Goal: Task Accomplishment & Management: Use online tool/utility

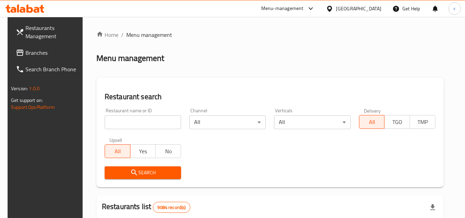
click at [371, 7] on div "Qatar" at bounding box center [358, 9] width 45 height 8
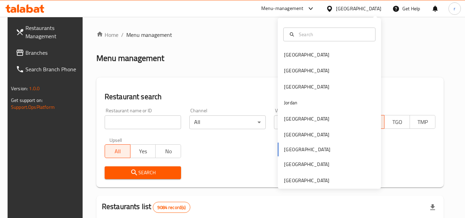
click at [300, 186] on div "Bahrain Egypt Iraq Jordan Kuwait Oman Qatar Saudi Arabia United Arab Emirates" at bounding box center [329, 103] width 103 height 171
click at [308, 178] on div "[GEOGRAPHIC_DATA]" at bounding box center [306, 181] width 45 height 8
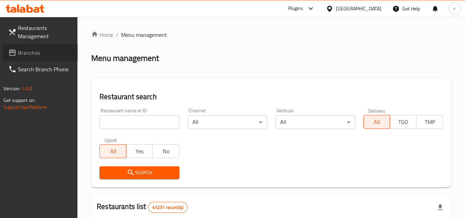
click at [66, 52] on span "Branches" at bounding box center [45, 53] width 54 height 8
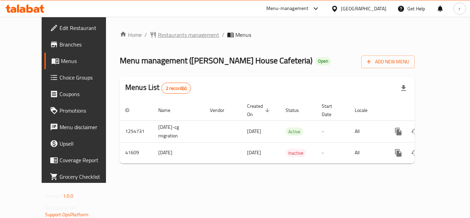
click at [172, 34] on span "Restaurants management" at bounding box center [188, 35] width 61 height 8
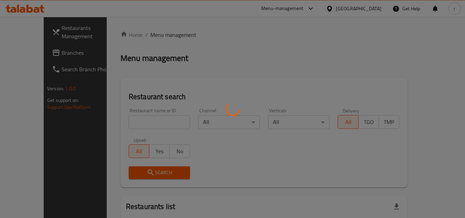
click at [147, 116] on div at bounding box center [232, 109] width 465 height 218
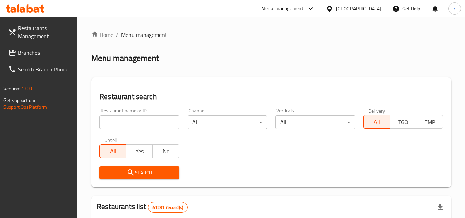
click at [146, 124] on input "search" at bounding box center [138, 122] width 79 height 14
paste input "21680"
type input "21680"
click at [152, 170] on span "Search" at bounding box center [139, 172] width 68 height 9
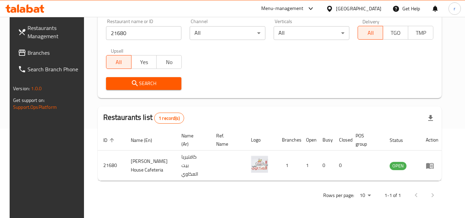
scroll to position [83, 0]
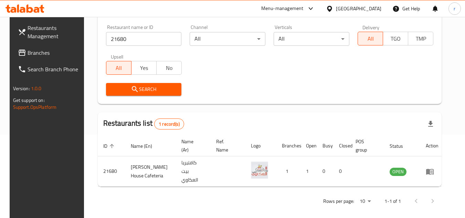
drag, startPoint x: 32, startPoint y: 51, endPoint x: 46, endPoint y: 41, distance: 17.4
click at [32, 51] on span "Branches" at bounding box center [55, 53] width 54 height 8
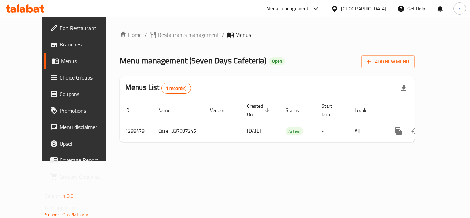
click at [158, 34] on span "Restaurants management" at bounding box center [188, 35] width 61 height 8
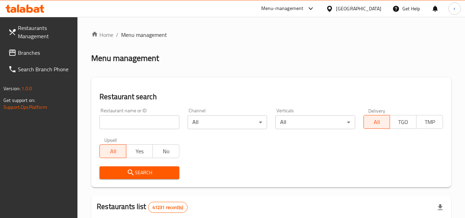
click at [132, 118] on div at bounding box center [232, 109] width 465 height 218
click at [132, 118] on input "search" at bounding box center [138, 122] width 79 height 14
paste input "697181"
type input "697181"
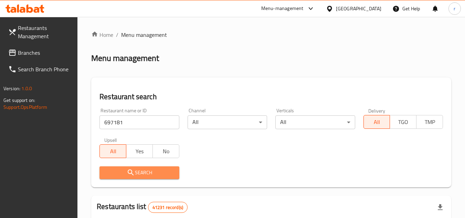
click at [134, 174] on icon "submit" at bounding box center [131, 172] width 8 height 8
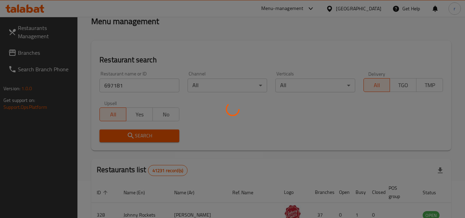
scroll to position [69, 0]
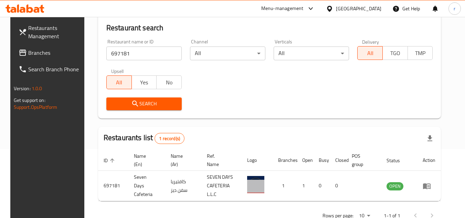
click at [34, 54] on span "Branches" at bounding box center [55, 53] width 54 height 8
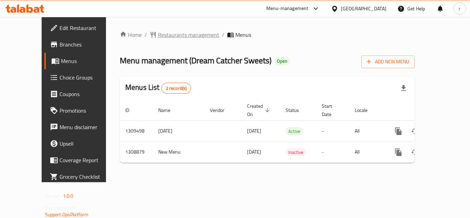
click at [168, 36] on span "Restaurants management" at bounding box center [188, 35] width 61 height 8
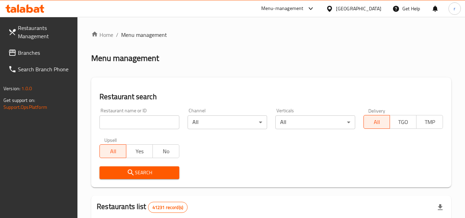
click at [141, 122] on input "search" at bounding box center [138, 122] width 79 height 14
paste input "705014"
type input "705014"
click at [144, 169] on span "Search" at bounding box center [139, 172] width 68 height 9
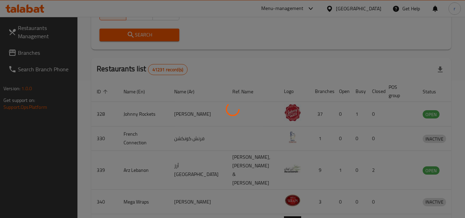
scroll to position [89, 0]
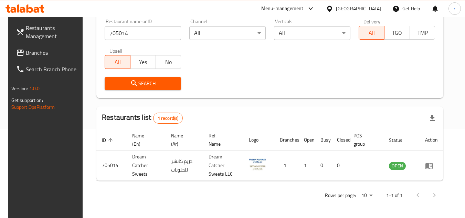
click at [28, 56] on span "Branches" at bounding box center [53, 53] width 54 height 8
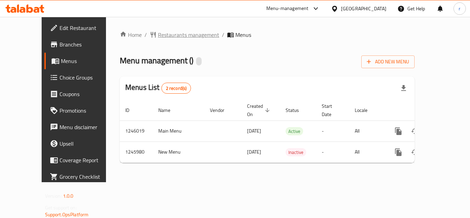
click at [167, 37] on span "Restaurants management" at bounding box center [188, 35] width 61 height 8
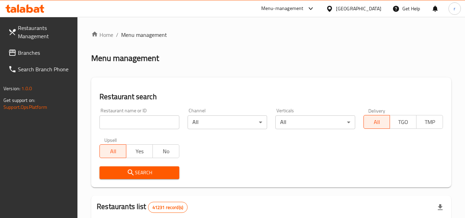
click at [151, 122] on input "search" at bounding box center [138, 122] width 79 height 14
paste input "682822"
type input "682822"
click at [125, 170] on span "Search" at bounding box center [139, 172] width 68 height 9
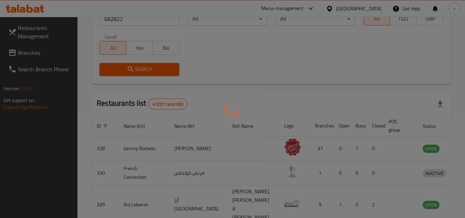
scroll to position [83, 0]
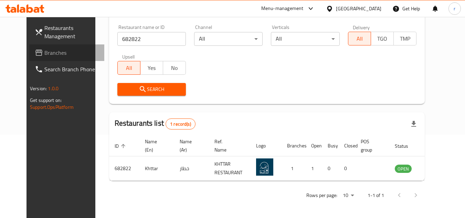
click at [44, 54] on span "Branches" at bounding box center [71, 53] width 54 height 8
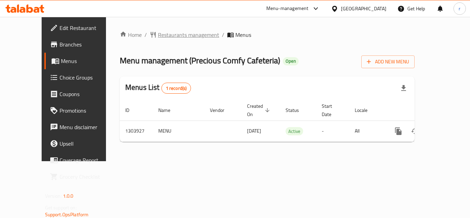
click at [182, 35] on span "Restaurants management" at bounding box center [188, 35] width 61 height 8
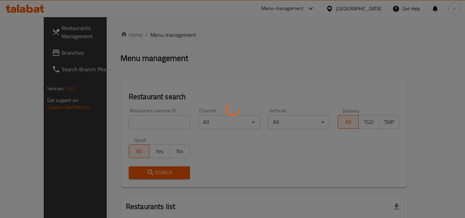
click at [146, 120] on div at bounding box center [232, 109] width 465 height 218
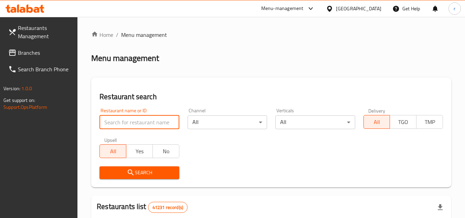
click at [146, 120] on input "search" at bounding box center [138, 122] width 79 height 14
paste input "702958"
type input "702958"
click at [139, 174] on span "Search" at bounding box center [139, 172] width 68 height 9
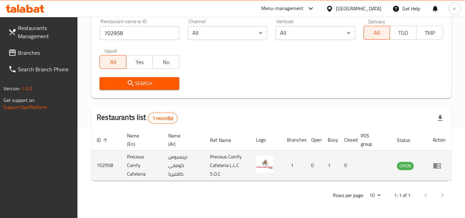
scroll to position [89, 0]
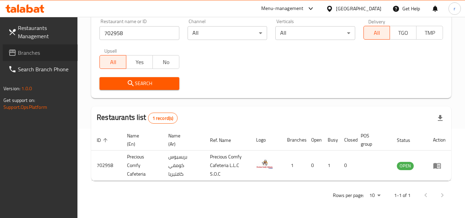
click at [17, 53] on span at bounding box center [13, 53] width 10 height 8
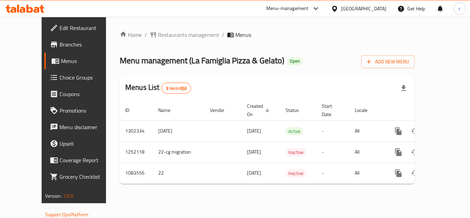
click at [158, 35] on span "Restaurants management" at bounding box center [188, 35] width 61 height 8
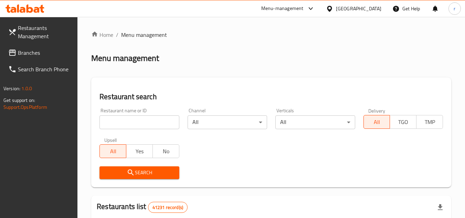
click at [119, 121] on div at bounding box center [232, 109] width 465 height 218
click at [119, 121] on input "search" at bounding box center [138, 122] width 79 height 14
paste input "664444"
type input "664444"
click at [142, 170] on span "Search" at bounding box center [139, 172] width 68 height 9
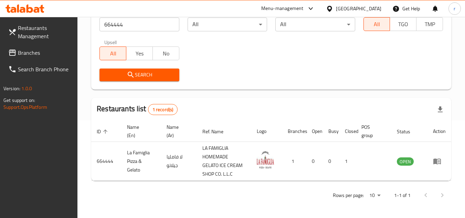
scroll to position [98, 0]
click at [42, 50] on span "Branches" at bounding box center [45, 53] width 54 height 8
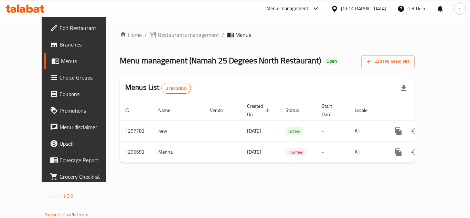
click at [164, 36] on span "Restaurants management" at bounding box center [188, 35] width 61 height 8
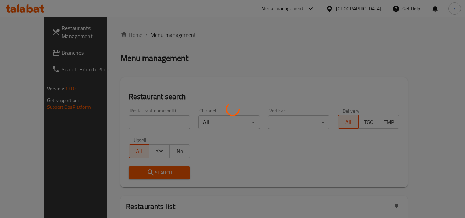
click at [140, 119] on div at bounding box center [232, 109] width 465 height 218
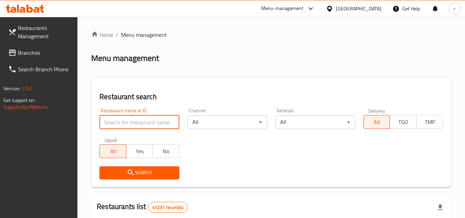
paste input "700143"
type input "700143"
click at [131, 168] on span "Search" at bounding box center [139, 172] width 68 height 9
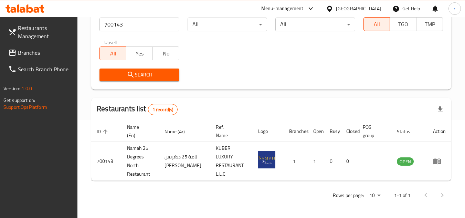
scroll to position [98, 0]
drag, startPoint x: 24, startPoint y: 52, endPoint x: 134, endPoint y: 8, distance: 118.3
click at [25, 51] on span "Branches" at bounding box center [45, 53] width 54 height 8
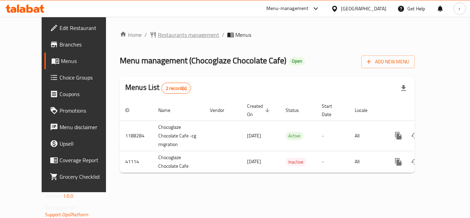
click at [162, 37] on span "Restaurants management" at bounding box center [188, 35] width 61 height 8
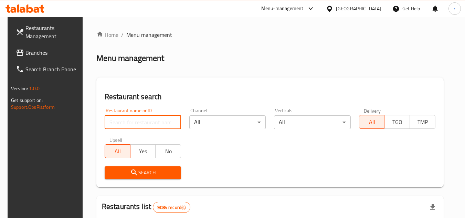
drag, startPoint x: 149, startPoint y: 120, endPoint x: 152, endPoint y: 118, distance: 3.5
click at [149, 120] on input "search" at bounding box center [143, 122] width 76 height 14
paste input "21359"
type input "21359"
click at [153, 176] on span "Search" at bounding box center [142, 172] width 65 height 9
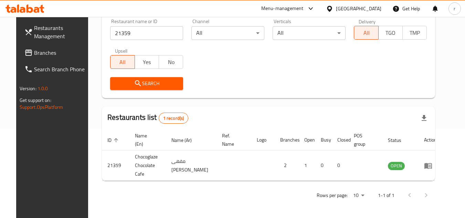
scroll to position [83, 0]
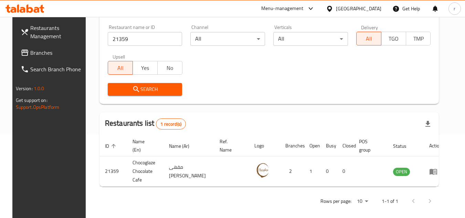
click at [372, 8] on div "[GEOGRAPHIC_DATA]" at bounding box center [358, 9] width 45 height 8
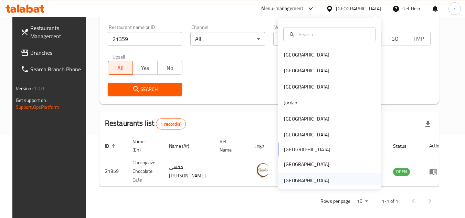
click at [310, 181] on div "[GEOGRAPHIC_DATA]" at bounding box center [306, 181] width 45 height 8
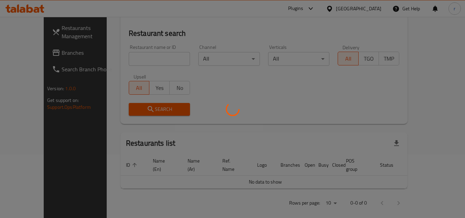
scroll to position [83, 0]
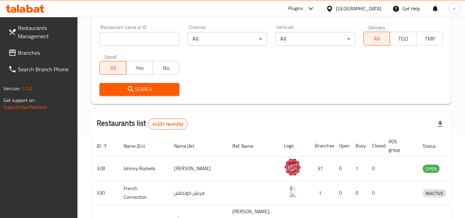
drag, startPoint x: 40, startPoint y: 49, endPoint x: 46, endPoint y: 42, distance: 9.3
click at [40, 49] on span "Branches" at bounding box center [45, 53] width 54 height 8
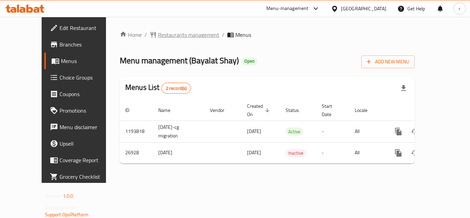
click at [165, 32] on span "Restaurants management" at bounding box center [188, 35] width 61 height 8
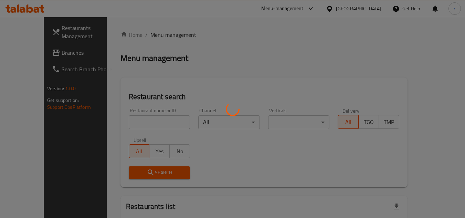
click at [149, 126] on div at bounding box center [232, 109] width 465 height 218
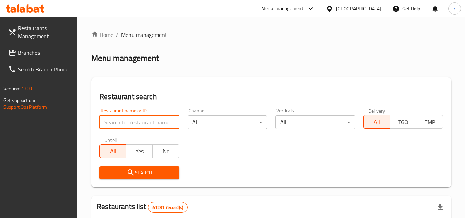
click at [150, 125] on input "search" at bounding box center [138, 122] width 79 height 14
paste input "14055"
type input "14055"
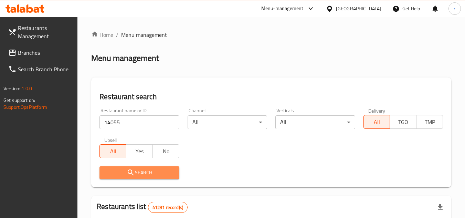
click at [146, 172] on span "Search" at bounding box center [139, 172] width 68 height 9
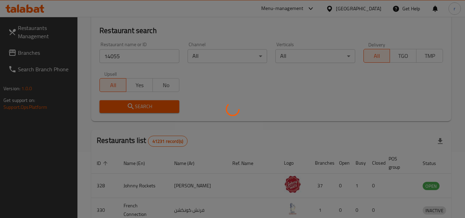
scroll to position [69, 0]
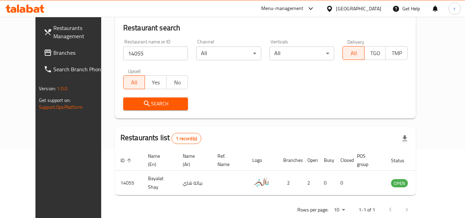
click at [351, 7] on div "[GEOGRAPHIC_DATA]" at bounding box center [358, 9] width 45 height 8
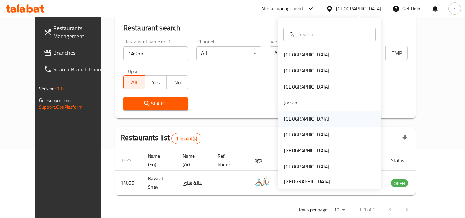
click at [291, 121] on div "[GEOGRAPHIC_DATA]" at bounding box center [306, 119] width 45 height 8
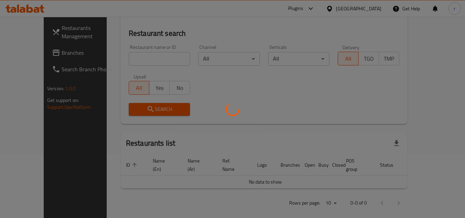
scroll to position [69, 0]
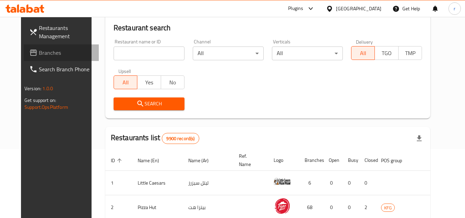
click at [39, 51] on span "Branches" at bounding box center [66, 53] width 54 height 8
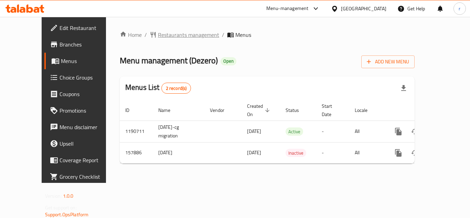
click at [167, 38] on span "Restaurants management" at bounding box center [188, 35] width 61 height 8
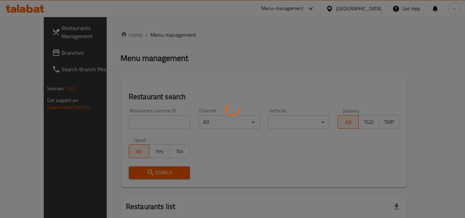
click at [128, 127] on div at bounding box center [232, 109] width 465 height 218
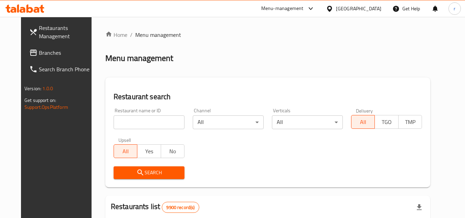
click at [130, 122] on div at bounding box center [232, 109] width 465 height 218
click at [130, 122] on input "search" at bounding box center [149, 122] width 71 height 14
paste input "615203"
type input "615203"
click at [142, 172] on span "Search" at bounding box center [149, 172] width 60 height 9
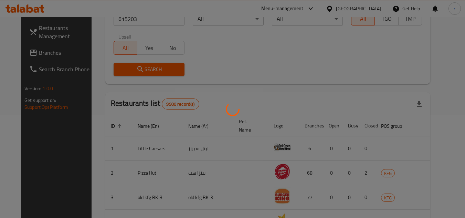
scroll to position [83, 0]
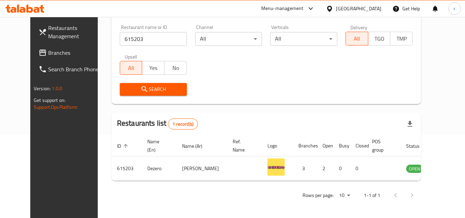
click at [332, 10] on icon at bounding box center [329, 9] width 5 height 6
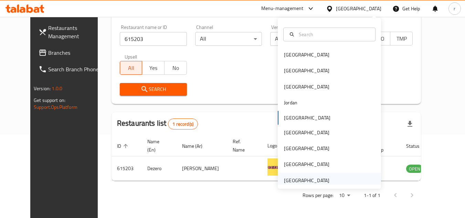
click at [284, 179] on div "[GEOGRAPHIC_DATA]" at bounding box center [306, 181] width 45 height 8
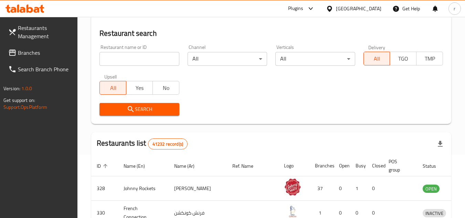
scroll to position [83, 0]
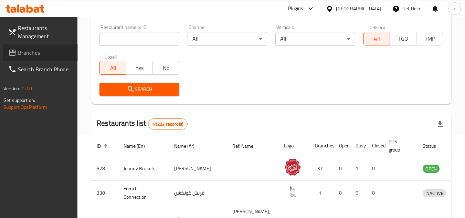
click at [26, 49] on span "Branches" at bounding box center [45, 53] width 54 height 8
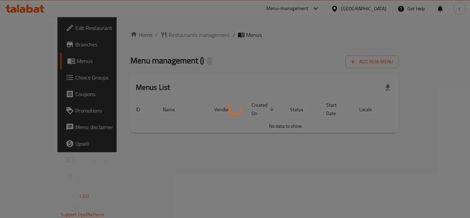
click at [157, 36] on div at bounding box center [235, 109] width 470 height 218
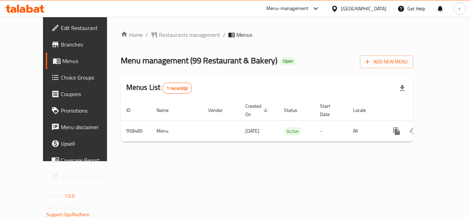
click at [159, 36] on span "Restaurants management" at bounding box center [189, 35] width 61 height 8
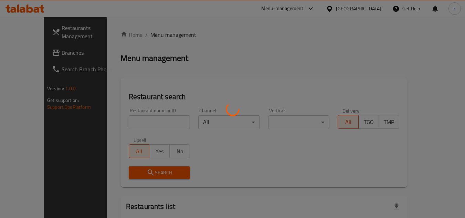
click at [126, 120] on div at bounding box center [232, 109] width 465 height 218
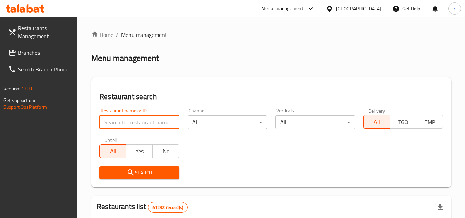
click at [126, 120] on input "search" at bounding box center [138, 122] width 79 height 14
paste input "659638"
type input "659638"
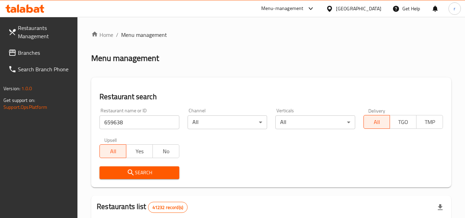
click at [132, 169] on icon "submit" at bounding box center [131, 172] width 8 height 8
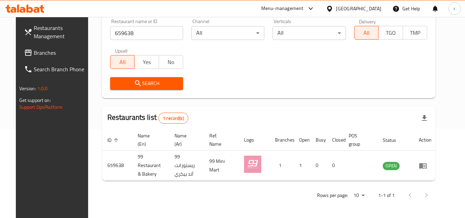
scroll to position [83, 0]
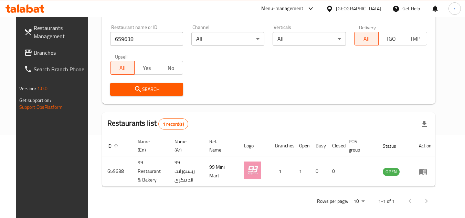
click at [34, 55] on span "Branches" at bounding box center [61, 53] width 54 height 8
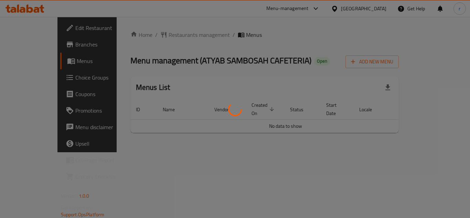
click at [171, 32] on div at bounding box center [235, 109] width 470 height 218
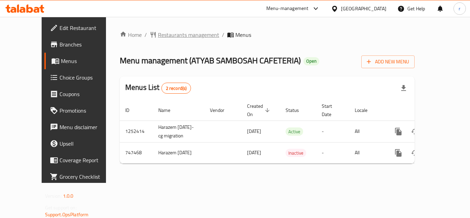
click at [165, 33] on span "Restaurants management" at bounding box center [188, 35] width 61 height 8
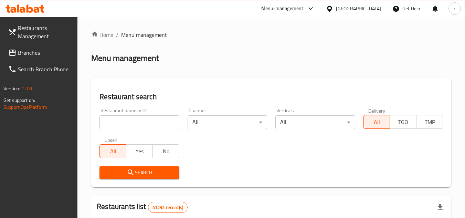
click at [138, 122] on input "search" at bounding box center [138, 122] width 79 height 14
paste input "648653"
type input "648653"
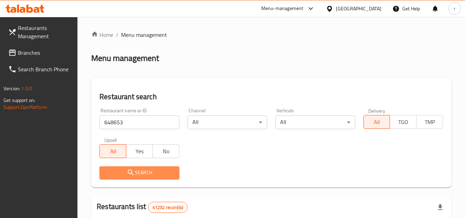
click at [132, 173] on icon "submit" at bounding box center [131, 172] width 8 height 8
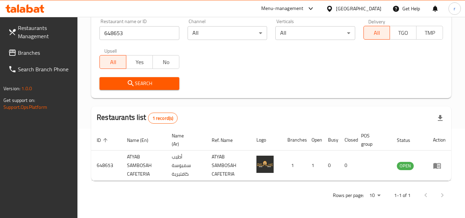
scroll to position [89, 0]
click at [40, 50] on span "Branches" at bounding box center [45, 53] width 54 height 8
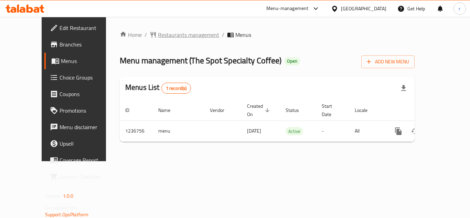
click at [178, 38] on span "Restaurants management" at bounding box center [188, 35] width 61 height 8
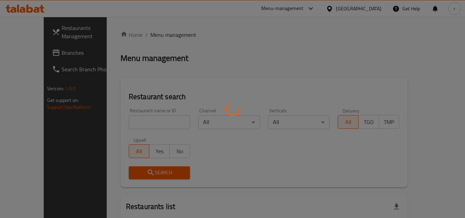
click at [132, 121] on div at bounding box center [232, 109] width 465 height 218
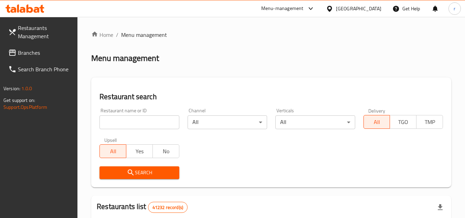
click at [132, 121] on input "search" at bounding box center [138, 122] width 79 height 14
paste input "679149"
type input "679149"
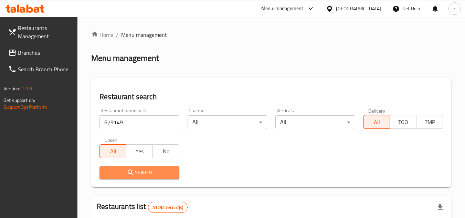
click at [127, 174] on icon "submit" at bounding box center [131, 172] width 8 height 8
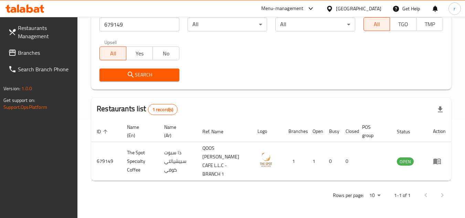
scroll to position [98, 0]
click at [362, 7] on div "[GEOGRAPHIC_DATA]" at bounding box center [358, 9] width 45 height 8
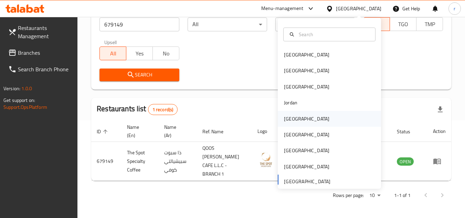
click at [294, 118] on div "Kuwait" at bounding box center [306, 119] width 56 height 16
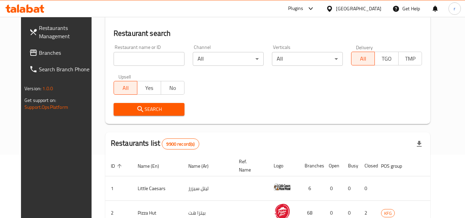
scroll to position [98, 0]
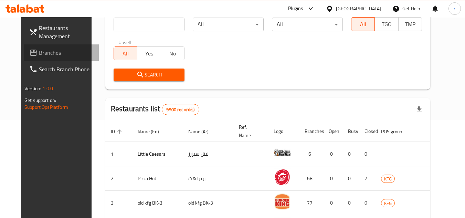
click at [39, 54] on span "Branches" at bounding box center [66, 53] width 54 height 8
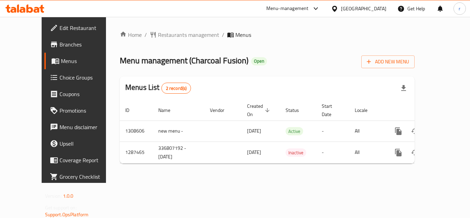
click at [158, 33] on span "Restaurants management" at bounding box center [188, 35] width 61 height 8
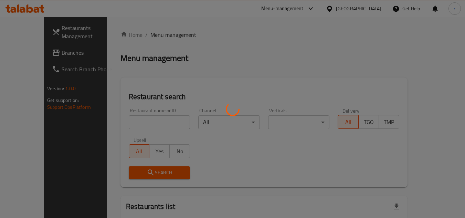
click at [137, 118] on div at bounding box center [232, 109] width 465 height 218
click at [136, 119] on div at bounding box center [232, 109] width 465 height 218
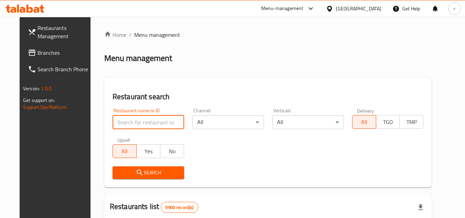
click at [136, 119] on input "search" at bounding box center [149, 122] width 72 height 14
paste input "696725"
type input "696725"
click at [140, 173] on span "Search" at bounding box center [148, 172] width 61 height 9
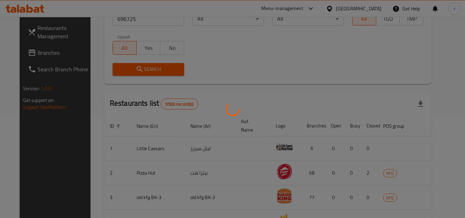
scroll to position [83, 0]
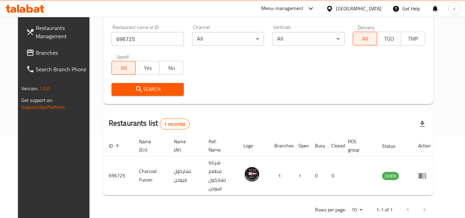
click at [380, 10] on div "Kuwait" at bounding box center [358, 9] width 45 height 8
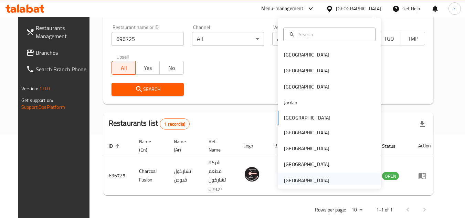
click at [301, 178] on div "[GEOGRAPHIC_DATA]" at bounding box center [306, 181] width 45 height 8
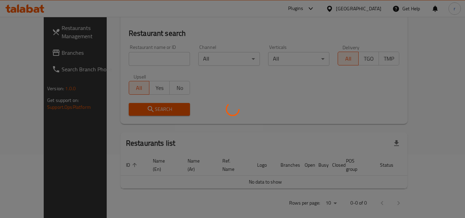
scroll to position [83, 0]
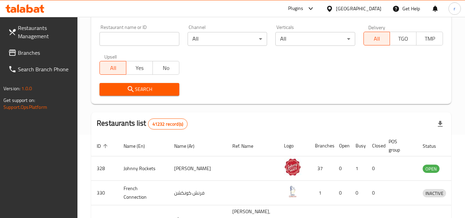
click at [44, 53] on span "Branches" at bounding box center [45, 53] width 54 height 8
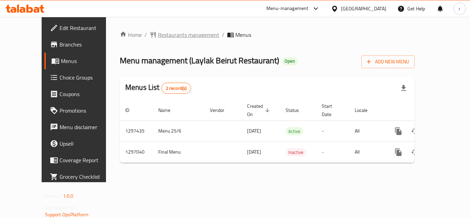
click at [158, 34] on span "Restaurants management" at bounding box center [188, 35] width 61 height 8
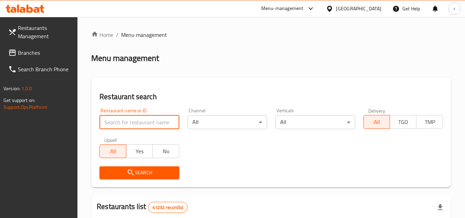
click at [116, 121] on input "search" at bounding box center [138, 122] width 79 height 14
paste input "699915"
type input "699915"
click at [144, 174] on span "Search" at bounding box center [139, 172] width 68 height 9
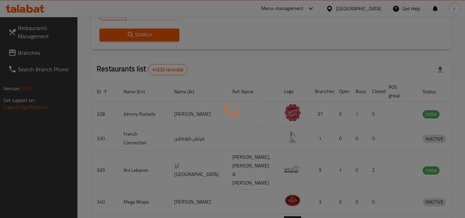
scroll to position [89, 0]
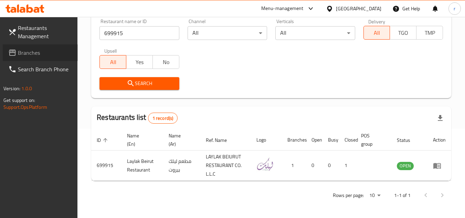
click at [26, 51] on span "Branches" at bounding box center [45, 53] width 54 height 8
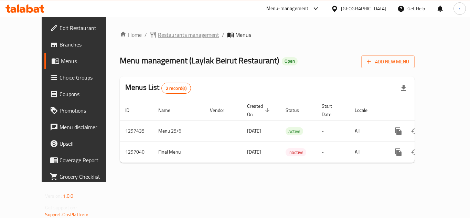
click at [158, 32] on span "Restaurants management" at bounding box center [188, 35] width 61 height 8
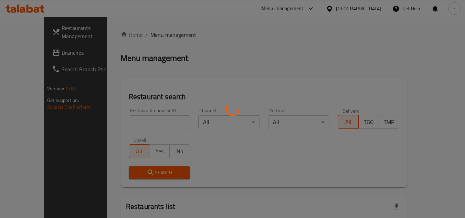
click at [146, 122] on div at bounding box center [232, 109] width 465 height 218
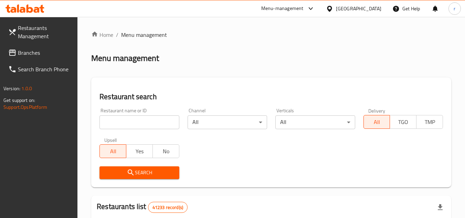
click at [146, 122] on input "search" at bounding box center [138, 122] width 79 height 14
paste input "699915"
type input "699915"
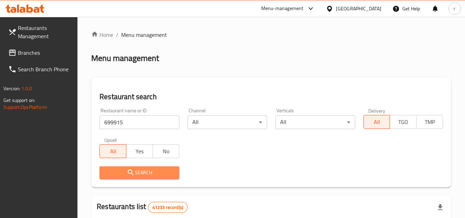
click at [138, 172] on span "Search" at bounding box center [139, 172] width 68 height 9
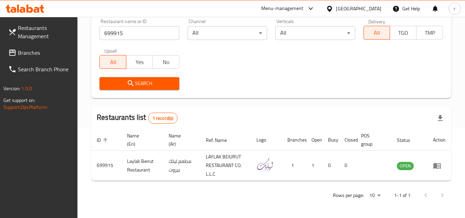
scroll to position [89, 0]
click at [350, 8] on div "[GEOGRAPHIC_DATA]" at bounding box center [358, 9] width 45 height 8
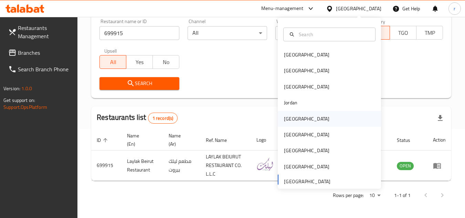
click at [284, 121] on div "[GEOGRAPHIC_DATA]" at bounding box center [306, 119] width 45 height 8
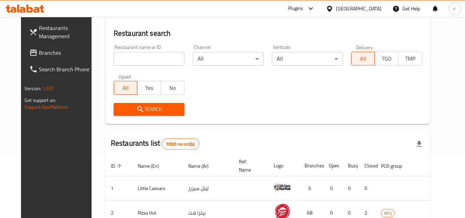
scroll to position [89, 0]
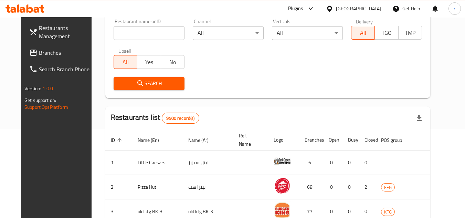
drag, startPoint x: 35, startPoint y: 51, endPoint x: 84, endPoint y: 47, distance: 48.6
click at [39, 51] on span "Branches" at bounding box center [66, 53] width 54 height 8
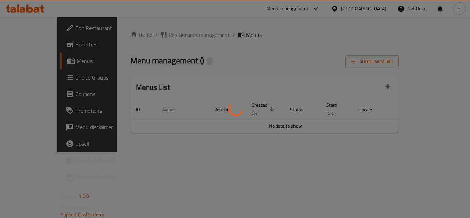
click at [157, 38] on div at bounding box center [235, 109] width 470 height 218
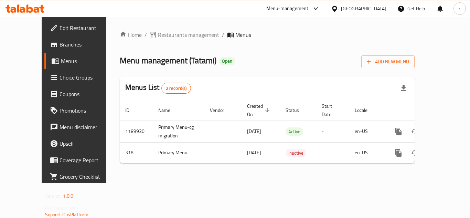
click at [158, 38] on span "Restaurants management" at bounding box center [188, 35] width 61 height 8
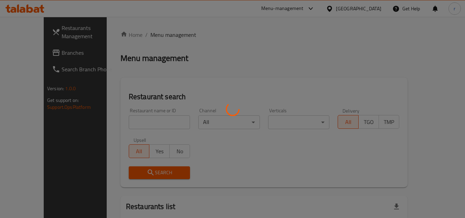
click at [139, 121] on div at bounding box center [232, 109] width 465 height 218
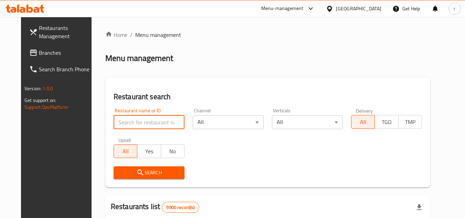
click at [139, 121] on input "search" at bounding box center [149, 122] width 71 height 14
paste input "297"
type input "297"
click at [141, 169] on span "Search" at bounding box center [149, 172] width 60 height 9
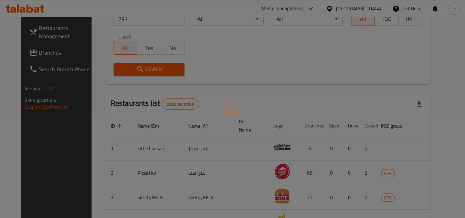
scroll to position [83, 0]
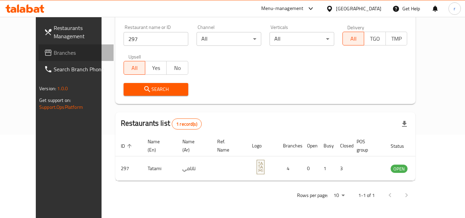
click at [54, 50] on span "Branches" at bounding box center [81, 53] width 54 height 8
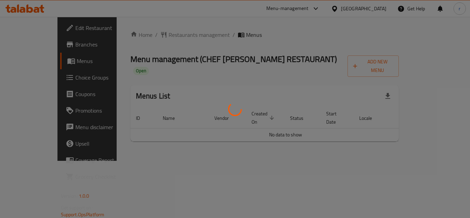
click at [174, 37] on div at bounding box center [235, 109] width 470 height 218
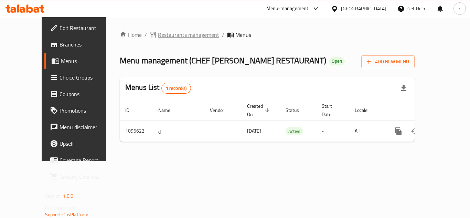
click at [175, 35] on span "Restaurants management" at bounding box center [188, 35] width 61 height 8
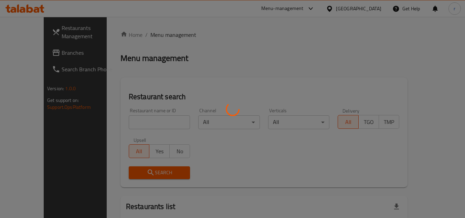
click at [137, 117] on div at bounding box center [232, 109] width 465 height 218
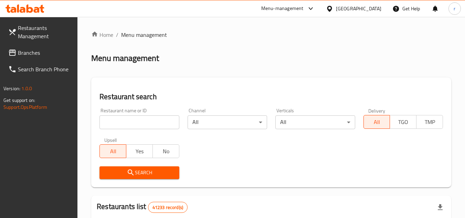
click at [135, 121] on input "search" at bounding box center [138, 122] width 79 height 14
paste input "665022"
type input "665022"
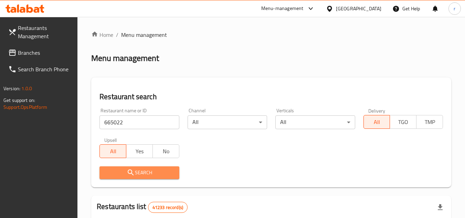
click at [134, 170] on icon "submit" at bounding box center [131, 172] width 8 height 8
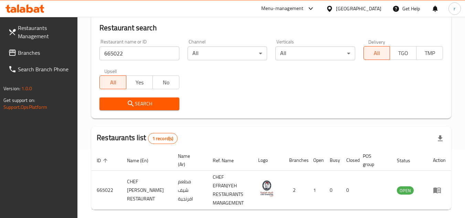
scroll to position [98, 0]
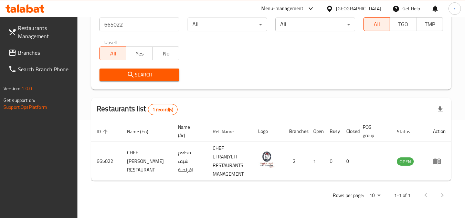
drag, startPoint x: 27, startPoint y: 54, endPoint x: 34, endPoint y: 52, distance: 7.8
click at [27, 54] on span "Branches" at bounding box center [45, 53] width 54 height 8
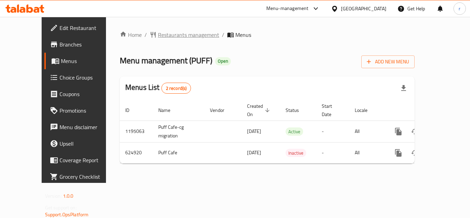
click at [158, 39] on span "Restaurants management" at bounding box center [188, 35] width 61 height 8
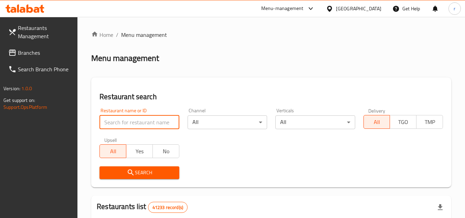
click at [144, 122] on input "search" at bounding box center [138, 122] width 79 height 14
paste input "639353"
type input "639353"
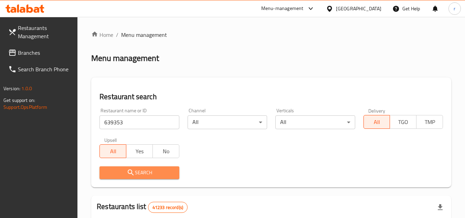
click at [139, 171] on span "Search" at bounding box center [139, 172] width 68 height 9
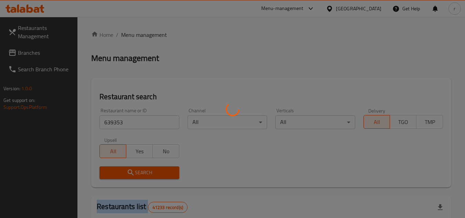
click at [139, 171] on div at bounding box center [232, 109] width 465 height 218
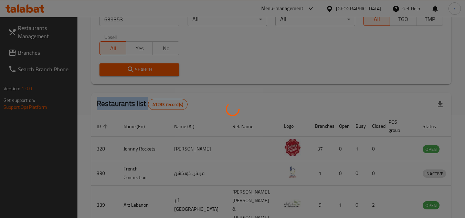
scroll to position [83, 0]
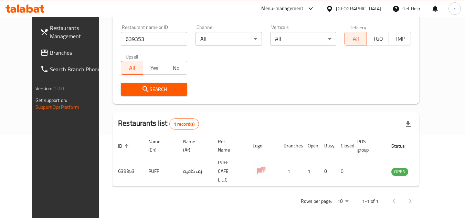
click at [338, 10] on div "United Arab Emirates" at bounding box center [358, 9] width 45 height 8
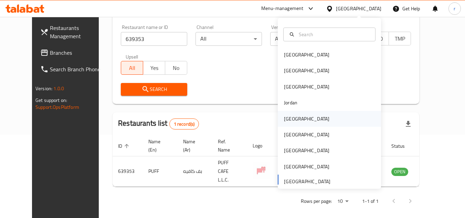
click at [295, 118] on div "[GEOGRAPHIC_DATA]" at bounding box center [306, 119] width 56 height 16
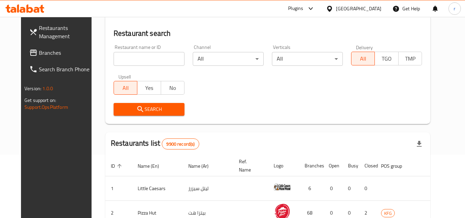
scroll to position [83, 0]
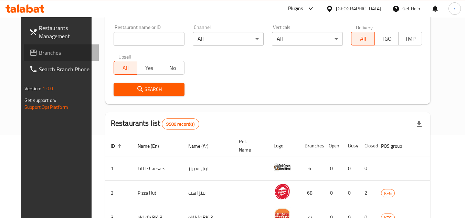
click at [41, 54] on span "Branches" at bounding box center [66, 53] width 54 height 8
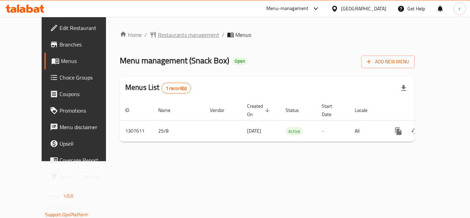
click at [162, 35] on span "Restaurants management" at bounding box center [188, 35] width 61 height 8
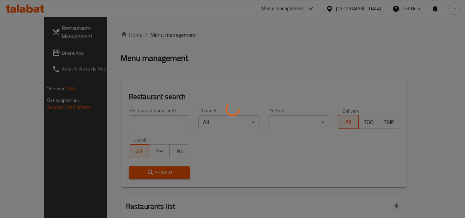
click at [135, 121] on div at bounding box center [232, 109] width 465 height 218
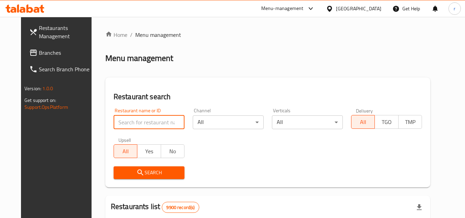
click at [135, 121] on input "search" at bounding box center [149, 122] width 71 height 14
paste input "704567"
type input "704567"
click at [126, 172] on span "Search" at bounding box center [149, 172] width 60 height 9
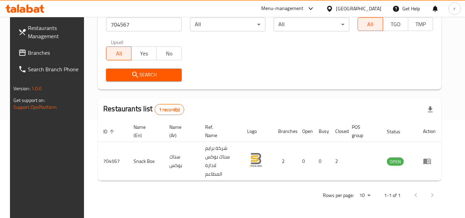
scroll to position [89, 0]
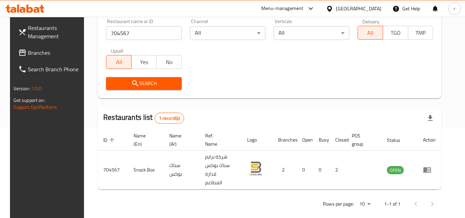
click at [24, 47] on link "Branches" at bounding box center [50, 52] width 75 height 17
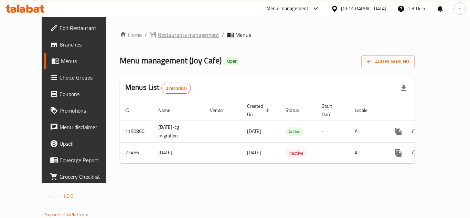
click at [158, 33] on span "Restaurants management" at bounding box center [188, 35] width 61 height 8
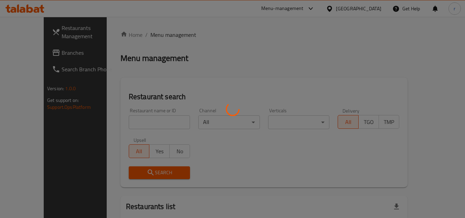
click at [120, 124] on div at bounding box center [232, 109] width 465 height 218
click at [122, 119] on div at bounding box center [232, 109] width 465 height 218
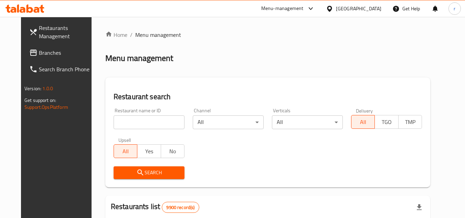
click at [122, 119] on input "search" at bounding box center [149, 122] width 71 height 14
paste input "12367"
type input "12367"
click at [119, 172] on span "Search" at bounding box center [149, 172] width 60 height 9
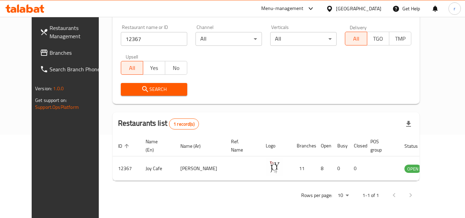
scroll to position [83, 0]
click at [382, 9] on div "Kuwait" at bounding box center [353, 8] width 66 height 17
click at [336, 7] on div at bounding box center [331, 9] width 10 height 8
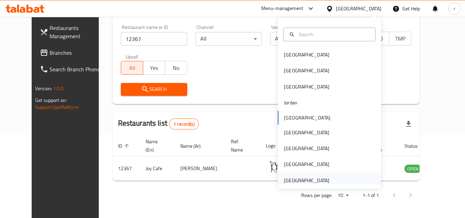
click at [316, 181] on div "[GEOGRAPHIC_DATA]" at bounding box center [306, 181] width 45 height 8
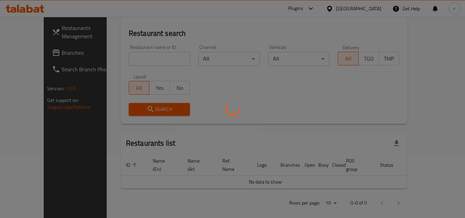
scroll to position [83, 0]
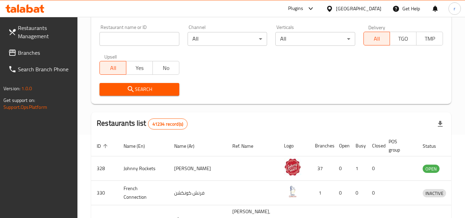
click at [35, 55] on span "Branches" at bounding box center [45, 53] width 54 height 8
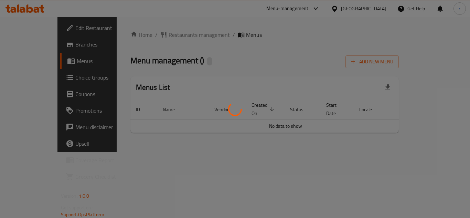
click at [159, 37] on div at bounding box center [235, 109] width 470 height 218
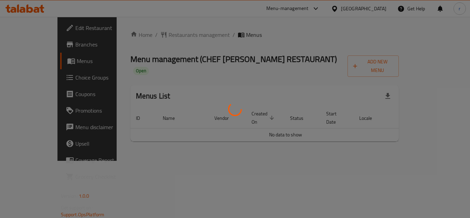
click at [159, 37] on div at bounding box center [235, 109] width 470 height 218
click at [162, 35] on div at bounding box center [235, 109] width 470 height 218
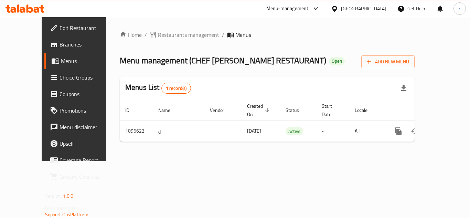
click at [162, 35] on span "Restaurants management" at bounding box center [188, 35] width 61 height 8
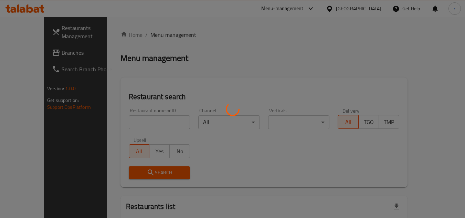
click at [144, 123] on div at bounding box center [232, 109] width 465 height 218
click at [149, 121] on div at bounding box center [232, 109] width 465 height 218
click at [150, 119] on div at bounding box center [232, 109] width 465 height 218
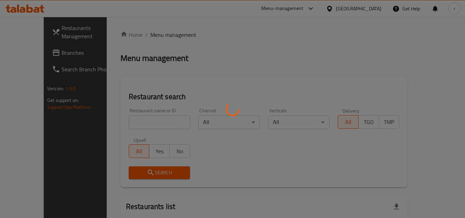
click at [150, 119] on div at bounding box center [232, 109] width 465 height 218
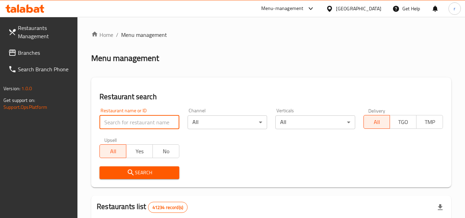
click at [133, 126] on input "search" at bounding box center [138, 122] width 79 height 14
paste input "665022"
type input "665022"
drag, startPoint x: 126, startPoint y: 174, endPoint x: 164, endPoint y: 114, distance: 70.6
click at [135, 169] on span "Search" at bounding box center [139, 172] width 68 height 9
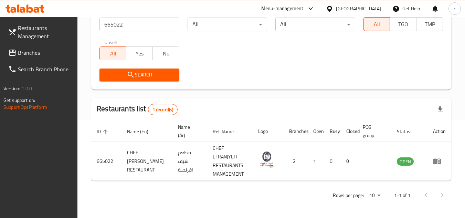
scroll to position [98, 0]
drag, startPoint x: 63, startPoint y: 56, endPoint x: 129, endPoint y: 2, distance: 85.3
click at [63, 56] on span "Branches" at bounding box center [45, 53] width 54 height 8
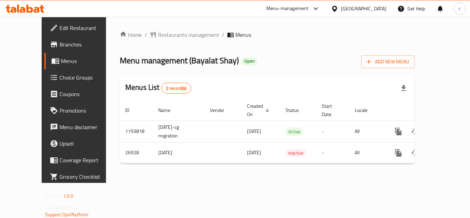
click at [158, 36] on span "Restaurants management" at bounding box center [188, 35] width 61 height 8
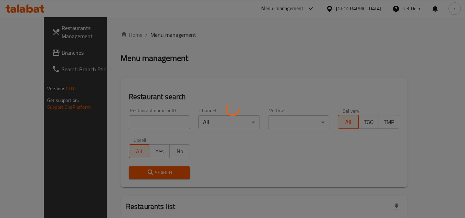
click at [141, 122] on div at bounding box center [232, 109] width 465 height 218
click at [141, 121] on div at bounding box center [232, 109] width 465 height 218
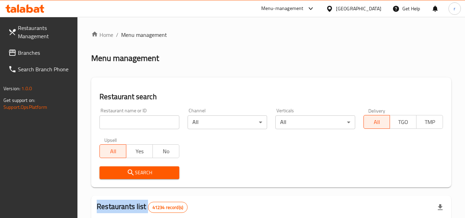
click at [141, 121] on div at bounding box center [232, 109] width 465 height 218
click at [141, 121] on input "search" at bounding box center [138, 122] width 79 height 14
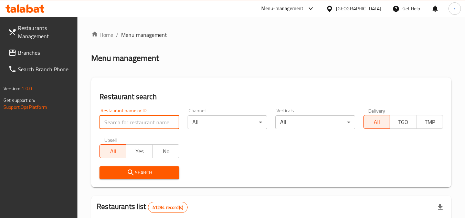
paste input "14055"
type input "14055"
click at [143, 169] on span "Search" at bounding box center [139, 172] width 68 height 9
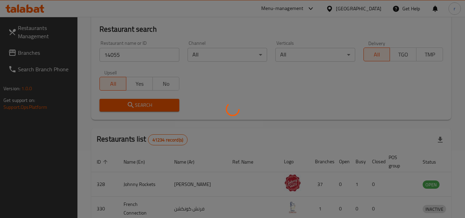
scroll to position [69, 0]
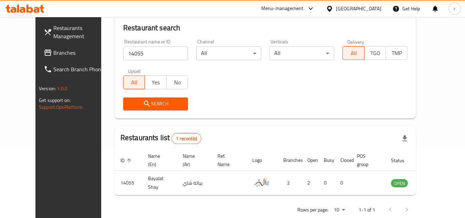
click at [373, 8] on div "[GEOGRAPHIC_DATA]" at bounding box center [358, 9] width 45 height 8
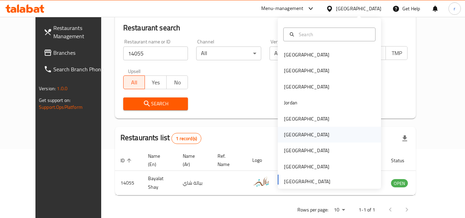
click at [297, 135] on div "[GEOGRAPHIC_DATA]" at bounding box center [329, 135] width 103 height 16
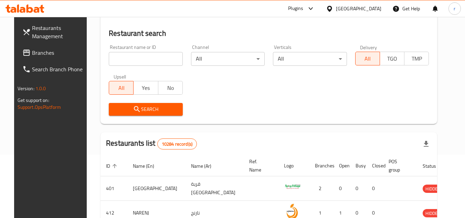
scroll to position [69, 0]
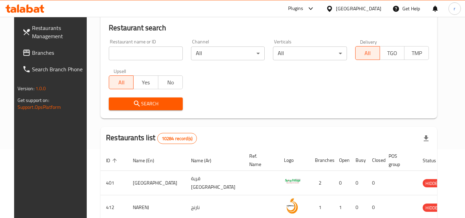
drag, startPoint x: 36, startPoint y: 55, endPoint x: 99, endPoint y: 53, distance: 63.3
click at [36, 55] on span "Branches" at bounding box center [59, 53] width 54 height 8
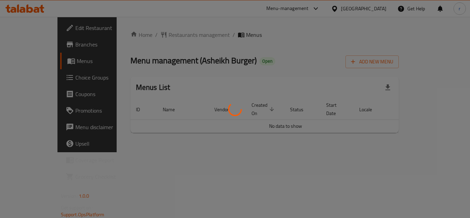
click at [168, 35] on div at bounding box center [235, 109] width 470 height 218
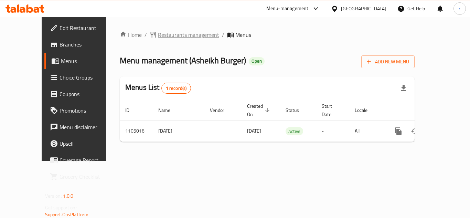
click at [158, 35] on span "Restaurants management" at bounding box center [188, 35] width 61 height 8
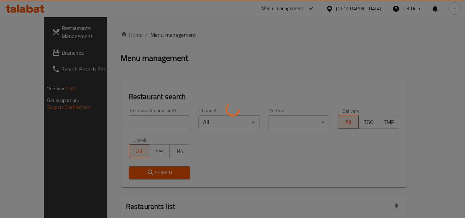
click at [141, 124] on div at bounding box center [232, 109] width 465 height 218
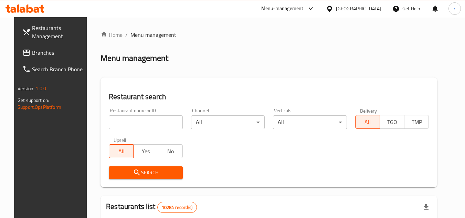
click at [141, 122] on input "search" at bounding box center [146, 122] width 74 height 14
paste input "665379"
type input "665379"
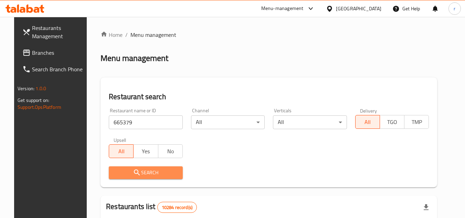
click at [137, 169] on span "Search" at bounding box center [145, 172] width 63 height 9
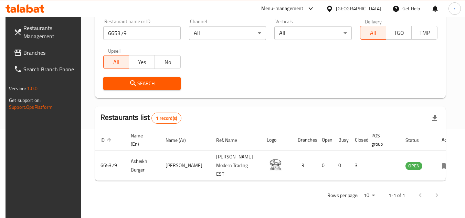
scroll to position [89, 0]
click at [332, 11] on icon at bounding box center [329, 9] width 5 height 6
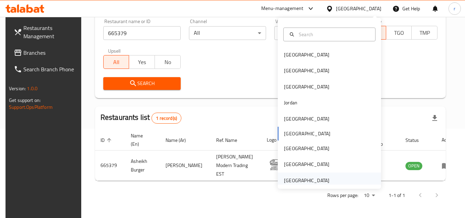
click at [315, 178] on div "[GEOGRAPHIC_DATA]" at bounding box center [306, 181] width 45 height 8
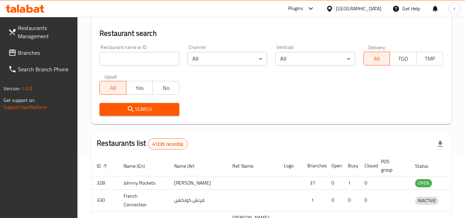
scroll to position [89, 0]
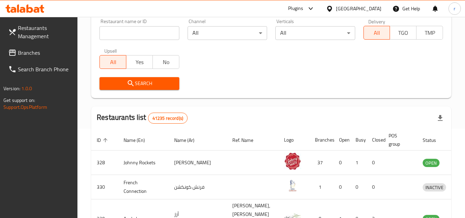
click at [32, 57] on span "Branches" at bounding box center [45, 53] width 54 height 8
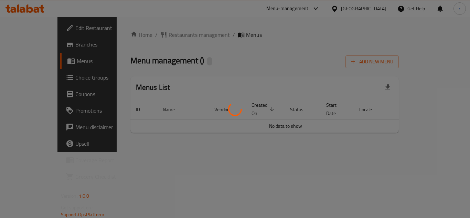
click at [161, 33] on div at bounding box center [235, 109] width 470 height 218
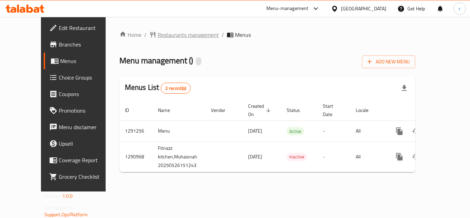
click at [160, 38] on span "Restaurants management" at bounding box center [188, 35] width 61 height 8
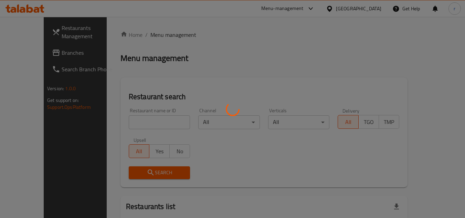
click at [140, 121] on div at bounding box center [232, 109] width 465 height 218
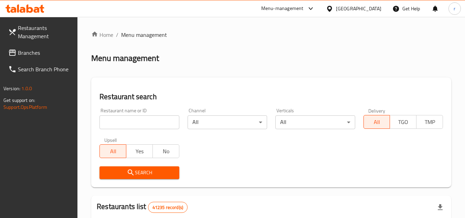
click at [132, 120] on input "search" at bounding box center [138, 122] width 79 height 14
paste input "698402"
type input "698402"
click at [125, 168] on span "Search" at bounding box center [139, 172] width 68 height 9
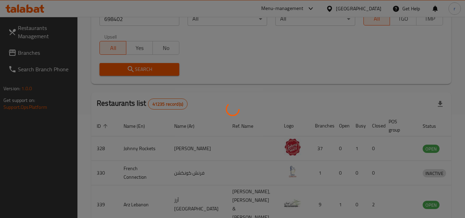
scroll to position [83, 0]
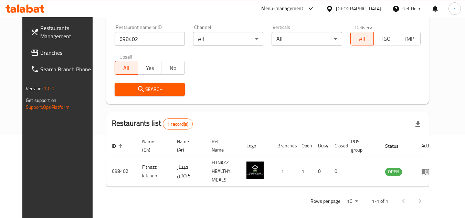
drag, startPoint x: 28, startPoint y: 53, endPoint x: 73, endPoint y: 28, distance: 51.6
click at [40, 52] on span "Branches" at bounding box center [67, 53] width 54 height 8
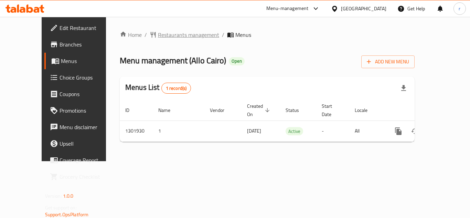
click at [175, 38] on span "Restaurants management" at bounding box center [188, 35] width 61 height 8
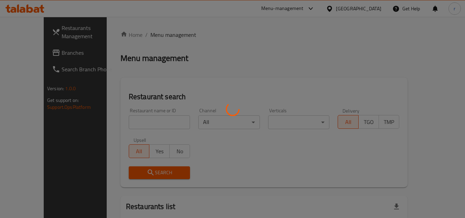
click at [150, 120] on div at bounding box center [232, 109] width 465 height 218
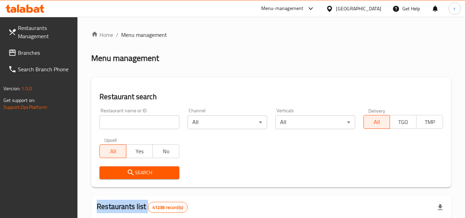
click at [150, 120] on div at bounding box center [232, 109] width 465 height 218
click at [150, 120] on input "search" at bounding box center [138, 122] width 79 height 14
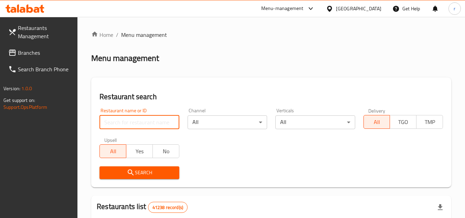
paste input "702221"
type input "702221"
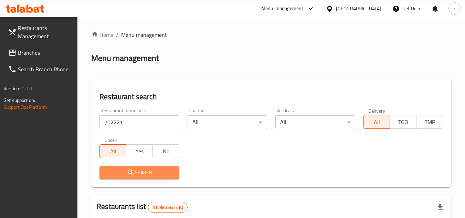
click at [136, 170] on span "Search" at bounding box center [139, 172] width 68 height 9
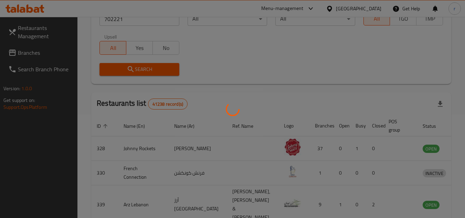
scroll to position [83, 0]
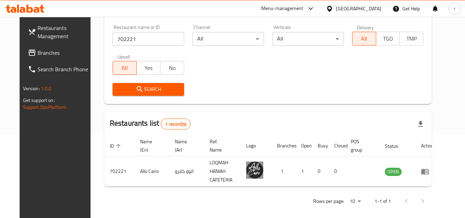
click at [349, 9] on div "[GEOGRAPHIC_DATA]" at bounding box center [358, 9] width 45 height 8
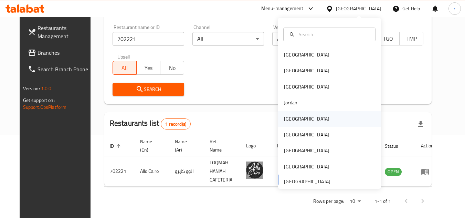
click at [284, 120] on div "Kuwait" at bounding box center [306, 119] width 45 height 8
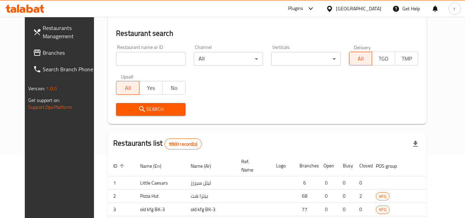
scroll to position [83, 0]
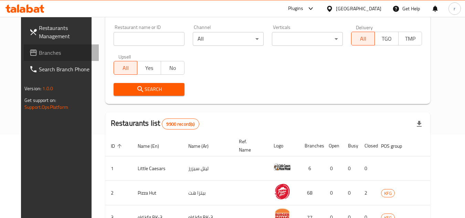
click at [41, 50] on span "Branches" at bounding box center [66, 53] width 54 height 8
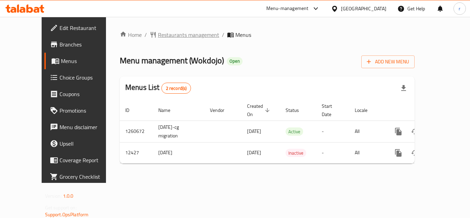
click at [158, 35] on span "Restaurants management" at bounding box center [188, 35] width 61 height 8
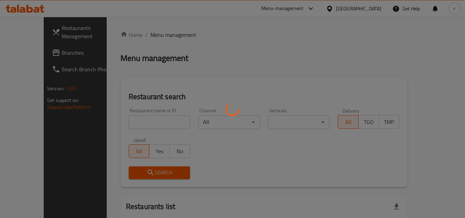
click at [137, 121] on div at bounding box center [232, 109] width 465 height 218
click at [137, 120] on div at bounding box center [232, 109] width 465 height 218
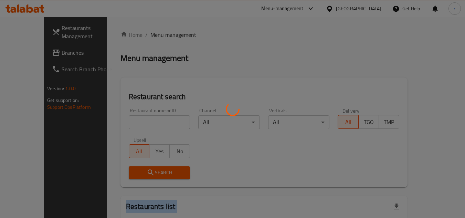
click at [137, 120] on div at bounding box center [232, 109] width 465 height 218
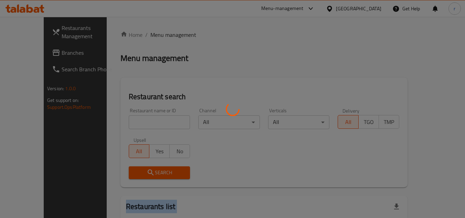
click at [137, 120] on div at bounding box center [232, 109] width 465 height 218
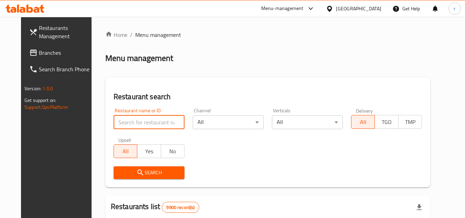
click at [122, 120] on input "search" at bounding box center [149, 122] width 71 height 14
paste input "7669"
type input "7669"
click at [119, 172] on span "Search" at bounding box center [149, 172] width 60 height 9
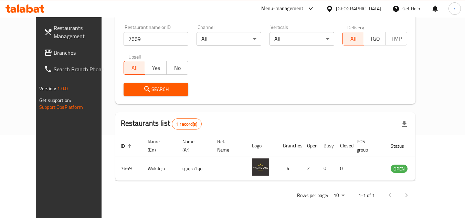
scroll to position [83, 0]
drag, startPoint x: 5, startPoint y: 53, endPoint x: 22, endPoint y: 54, distance: 16.9
click at [39, 53] on link "Branches" at bounding box center [76, 52] width 75 height 17
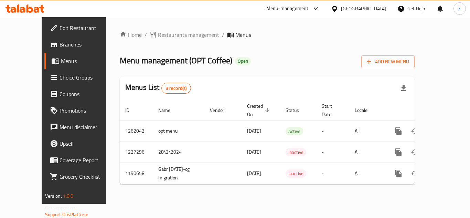
click at [158, 34] on span "Restaurants management" at bounding box center [188, 35] width 61 height 8
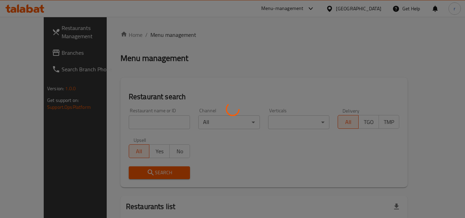
click at [140, 119] on div at bounding box center [232, 109] width 465 height 218
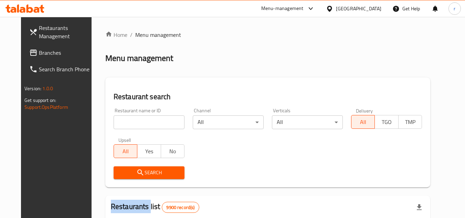
click at [140, 119] on div at bounding box center [232, 109] width 465 height 218
click at [140, 119] on input "search" at bounding box center [149, 122] width 71 height 14
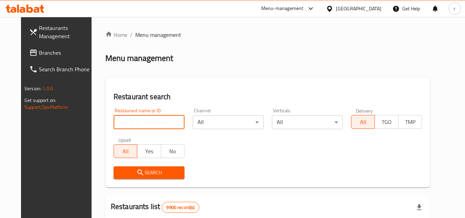
paste input "27451"
type input "27451"
click at [126, 172] on span "Search" at bounding box center [149, 172] width 60 height 9
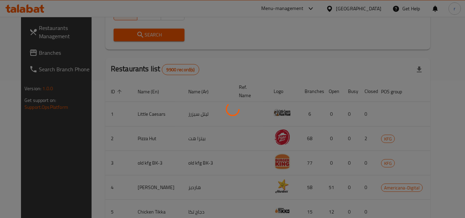
scroll to position [83, 0]
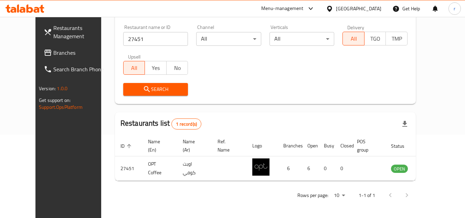
drag, startPoint x: 28, startPoint y: 53, endPoint x: 34, endPoint y: 49, distance: 7.9
click at [53, 53] on span "Branches" at bounding box center [80, 53] width 54 height 8
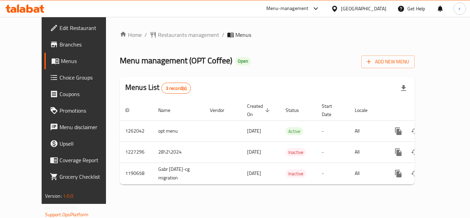
click at [167, 35] on span "Restaurants management" at bounding box center [188, 35] width 61 height 8
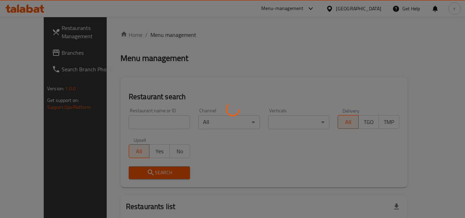
click at [141, 118] on div at bounding box center [232, 109] width 465 height 218
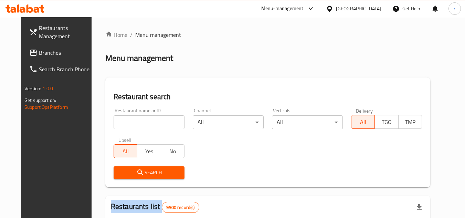
click at [141, 118] on div "Home / Menu management Menu management Restaurant search Restaurant name or ID …" at bounding box center [267, 219] width 325 height 376
click at [141, 118] on input "search" at bounding box center [149, 122] width 71 height 14
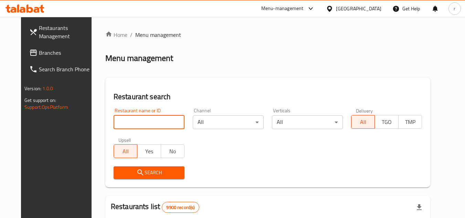
paste input "27451"
type input "27451"
click at [139, 172] on span "Search" at bounding box center [149, 172] width 60 height 9
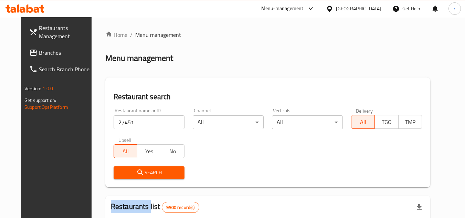
click at [139, 172] on div at bounding box center [232, 109] width 465 height 218
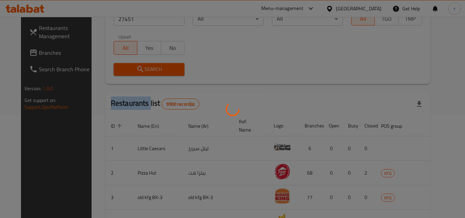
scroll to position [83, 0]
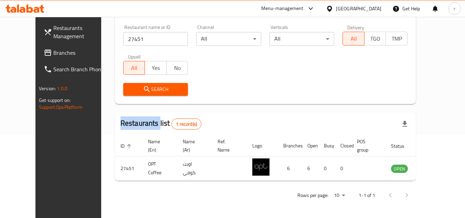
click at [333, 11] on icon at bounding box center [329, 8] width 7 height 7
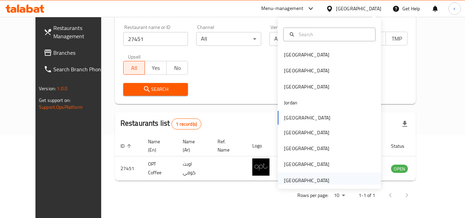
click at [312, 179] on div "[GEOGRAPHIC_DATA]" at bounding box center [306, 181] width 45 height 8
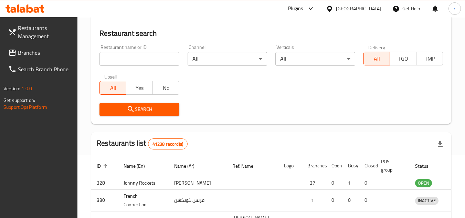
scroll to position [83, 0]
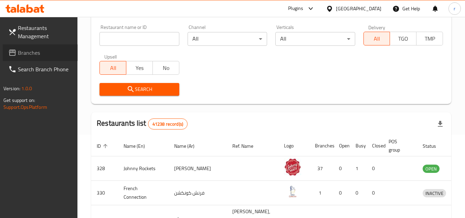
click at [38, 55] on span "Branches" at bounding box center [45, 53] width 54 height 8
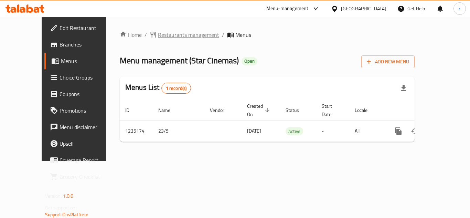
click at [158, 36] on span "Restaurants management" at bounding box center [188, 35] width 61 height 8
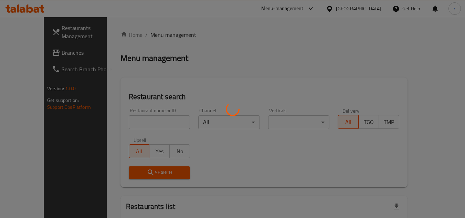
click at [124, 119] on div at bounding box center [232, 109] width 465 height 218
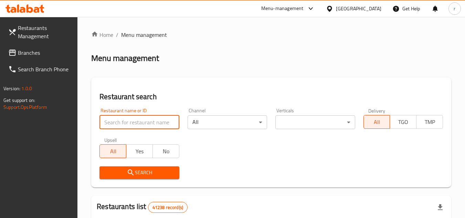
click at [124, 119] on input "search" at bounding box center [138, 122] width 79 height 14
paste input "678619"
type input "678619"
click at [125, 176] on span "Search" at bounding box center [139, 172] width 68 height 9
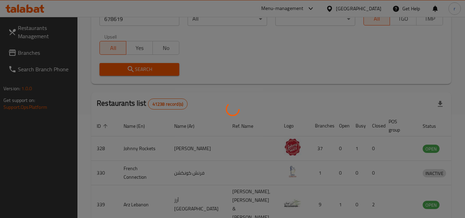
scroll to position [83, 0]
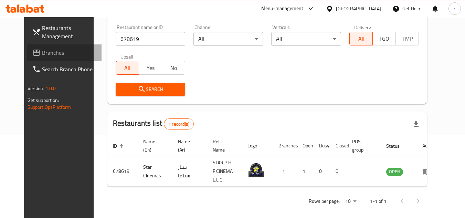
click at [42, 53] on span "Branches" at bounding box center [69, 53] width 54 height 8
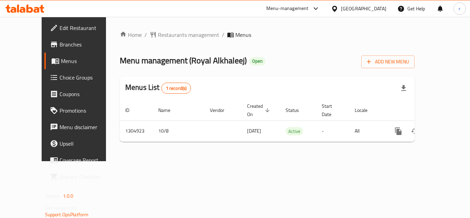
click at [158, 38] on span "Restaurants management" at bounding box center [188, 35] width 61 height 8
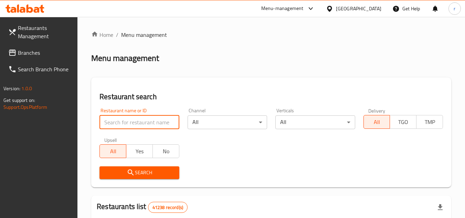
click at [144, 122] on input "search" at bounding box center [138, 122] width 79 height 14
paste input "703441"
type input "703441"
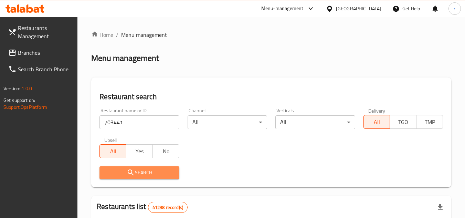
click at [124, 169] on span "Search" at bounding box center [139, 172] width 68 height 9
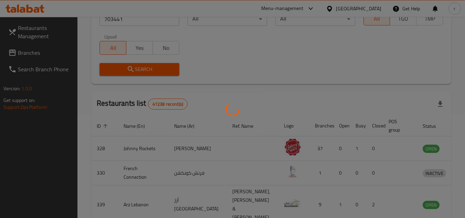
scroll to position [89, 0]
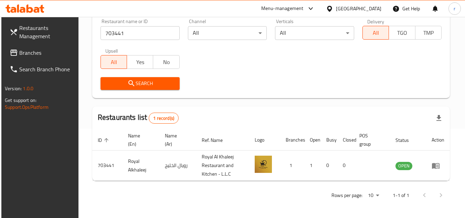
click at [346, 9] on div "[GEOGRAPHIC_DATA]" at bounding box center [358, 9] width 45 height 8
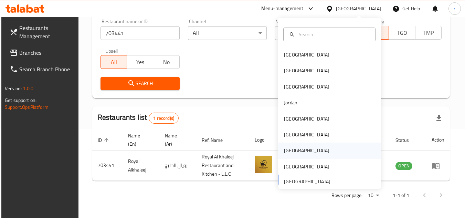
click at [284, 152] on div "[GEOGRAPHIC_DATA]" at bounding box center [306, 151] width 45 height 8
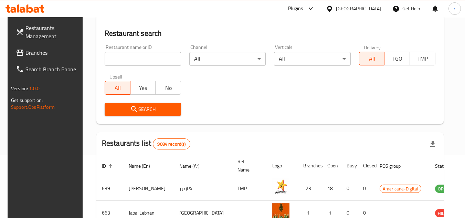
scroll to position [89, 0]
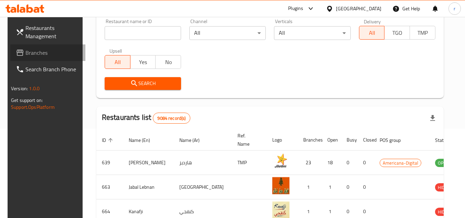
click at [32, 54] on span "Branches" at bounding box center [52, 53] width 54 height 8
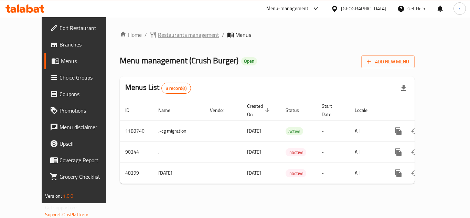
click at [167, 36] on span "Restaurants management" at bounding box center [188, 35] width 61 height 8
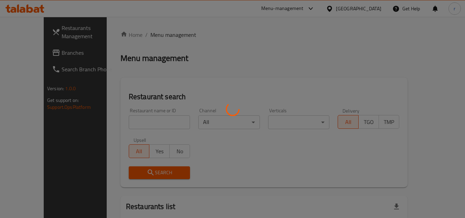
click at [141, 115] on div at bounding box center [232, 109] width 465 height 218
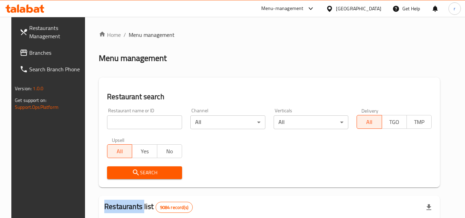
click at [141, 115] on div at bounding box center [232, 109] width 465 height 218
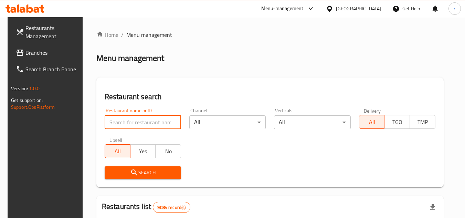
click at [138, 120] on input "search" at bounding box center [143, 122] width 76 height 14
paste input "24423"
type input "24423"
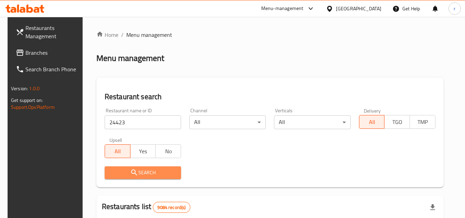
click at [122, 170] on span "Search" at bounding box center [142, 172] width 65 height 9
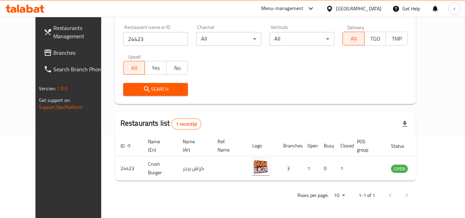
scroll to position [83, 0]
click at [374, 12] on div "[GEOGRAPHIC_DATA]" at bounding box center [358, 9] width 45 height 8
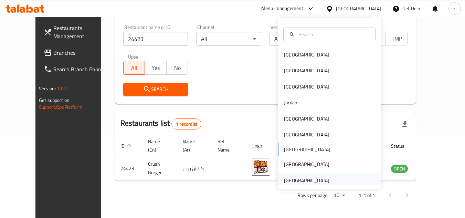
click at [304, 183] on div "[GEOGRAPHIC_DATA]" at bounding box center [306, 181] width 45 height 8
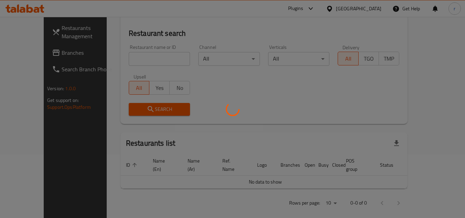
scroll to position [83, 0]
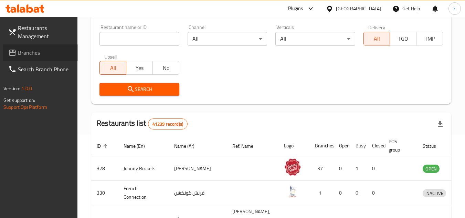
click at [22, 56] on span "Branches" at bounding box center [45, 53] width 54 height 8
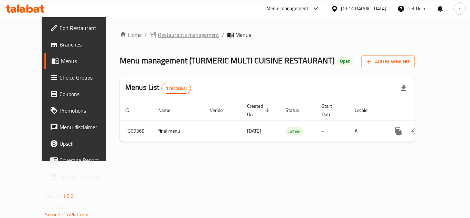
click at [182, 35] on span "Restaurants management" at bounding box center [188, 35] width 61 height 8
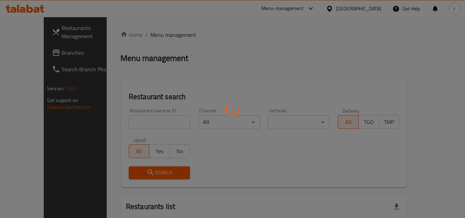
click at [131, 122] on div at bounding box center [232, 109] width 465 height 218
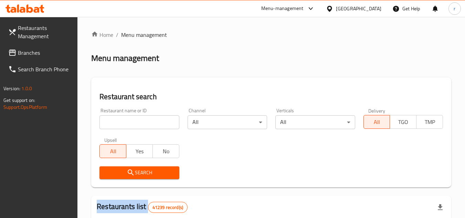
click at [131, 122] on input "search" at bounding box center [138, 122] width 79 height 14
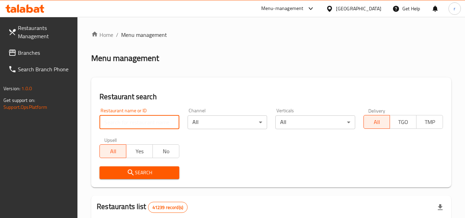
paste input "705222"
type input "705222"
click at [122, 171] on span "Search" at bounding box center [139, 172] width 68 height 9
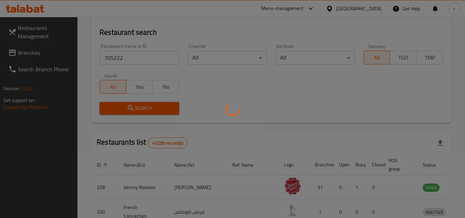
scroll to position [69, 0]
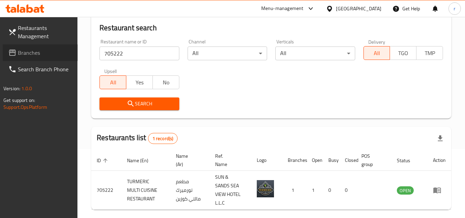
click at [32, 53] on span "Branches" at bounding box center [45, 53] width 54 height 8
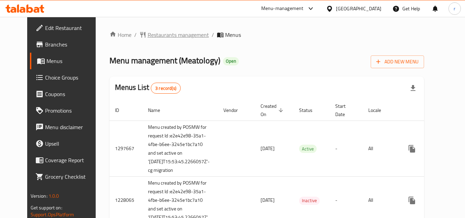
click at [182, 39] on span "Restaurants management" at bounding box center [178, 35] width 61 height 8
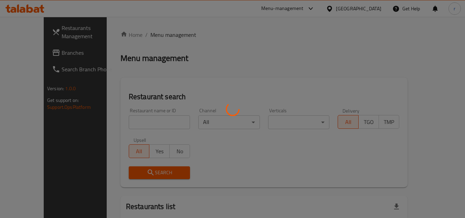
click at [157, 124] on div at bounding box center [232, 109] width 465 height 218
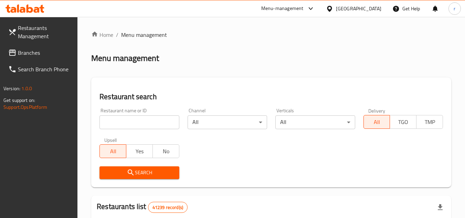
click at [157, 124] on input "search" at bounding box center [138, 122] width 79 height 14
paste input "647537"
type input "647537"
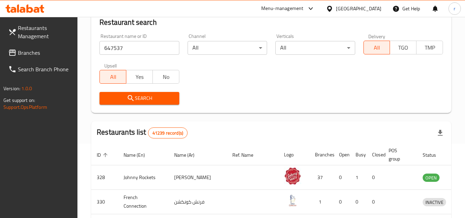
scroll to position [103, 0]
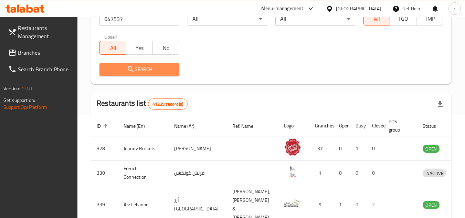
click at [131, 66] on icon "submit" at bounding box center [131, 69] width 8 height 8
drag, startPoint x: 131, startPoint y: 66, endPoint x: 144, endPoint y: 66, distance: 13.4
click at [138, 66] on div at bounding box center [232, 109] width 465 height 218
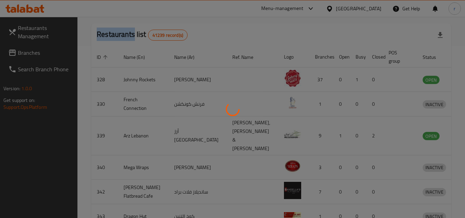
scroll to position [89, 0]
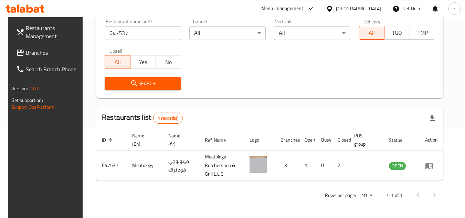
click at [337, 7] on div "[GEOGRAPHIC_DATA]" at bounding box center [358, 9] width 45 height 8
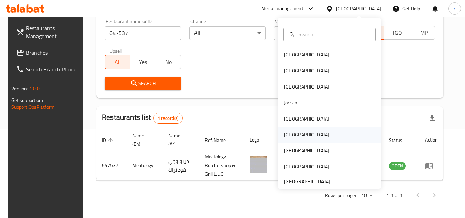
click at [291, 134] on div "Oman" at bounding box center [306, 135] width 56 height 16
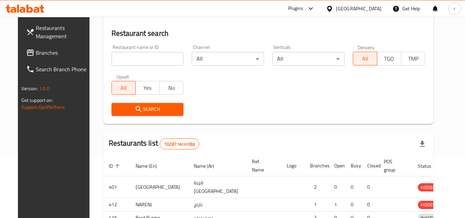
scroll to position [89, 0]
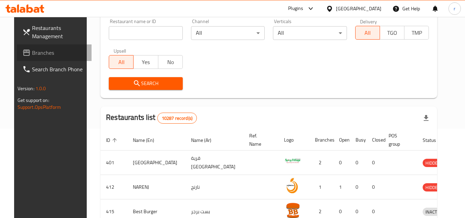
click at [32, 49] on span "Branches" at bounding box center [59, 53] width 54 height 8
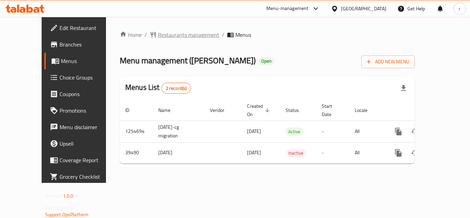
click at [175, 33] on span "Restaurants management" at bounding box center [188, 35] width 61 height 8
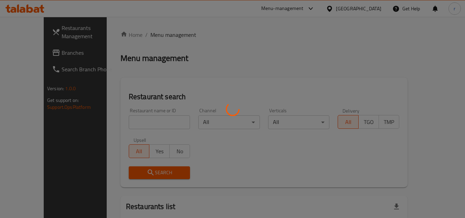
click at [147, 121] on div at bounding box center [232, 109] width 465 height 218
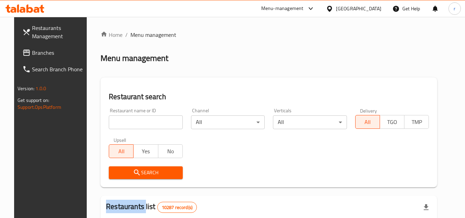
click at [147, 121] on div at bounding box center [232, 109] width 465 height 218
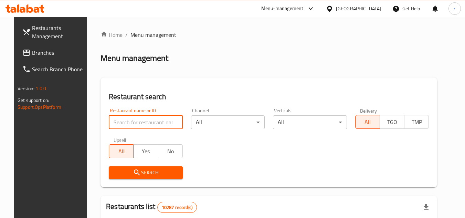
click at [147, 121] on input "search" at bounding box center [146, 122] width 74 height 14
paste input "20574"
type input "20574"
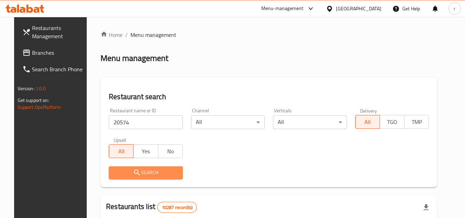
click at [133, 174] on icon "submit" at bounding box center [137, 172] width 8 height 8
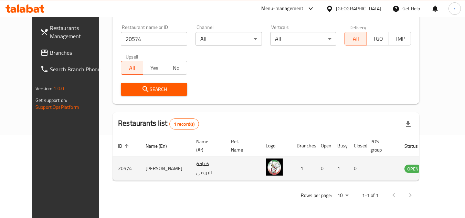
scroll to position [83, 0]
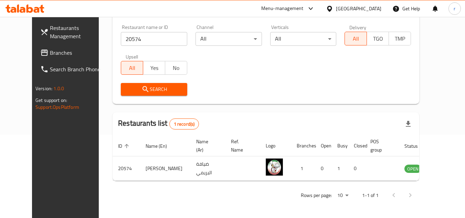
click at [375, 9] on div "[GEOGRAPHIC_DATA]" at bounding box center [358, 9] width 45 height 8
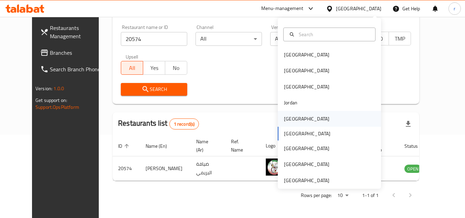
click at [293, 115] on div "[GEOGRAPHIC_DATA]" at bounding box center [306, 119] width 56 height 16
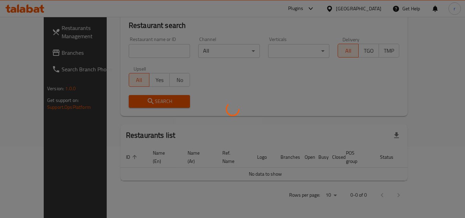
scroll to position [63, 0]
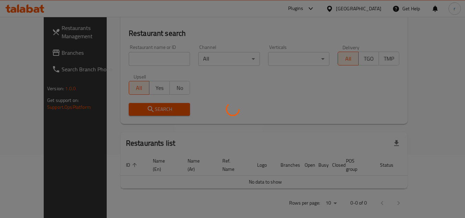
click at [32, 54] on div at bounding box center [232, 109] width 465 height 218
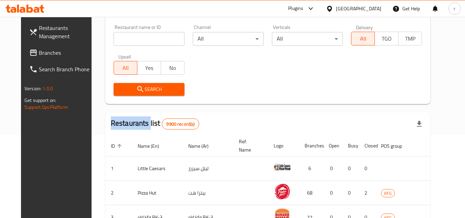
click at [50, 51] on span "Branches" at bounding box center [66, 53] width 54 height 8
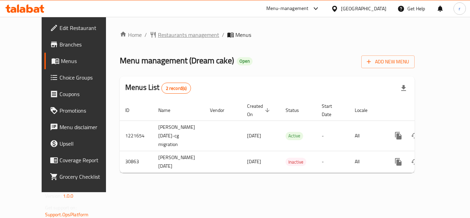
click at [171, 36] on span "Restaurants management" at bounding box center [188, 35] width 61 height 8
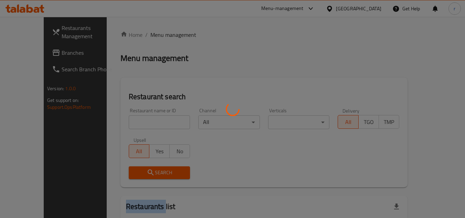
click at [171, 36] on div at bounding box center [232, 109] width 465 height 218
click at [131, 122] on div at bounding box center [232, 109] width 465 height 218
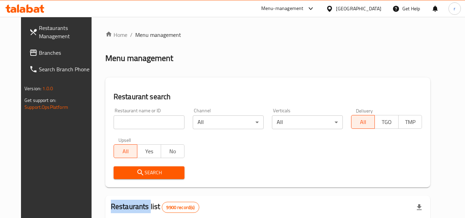
click at [131, 122] on div "Home / Menu management Menu management Restaurant search Restaurant name or ID …" at bounding box center [267, 219] width 325 height 376
click at [131, 122] on input "search" at bounding box center [149, 122] width 71 height 14
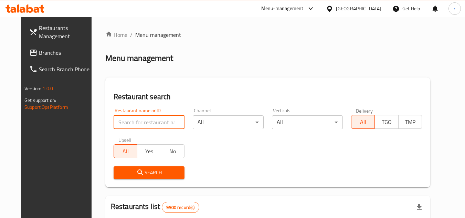
paste input "15835"
type input "15835"
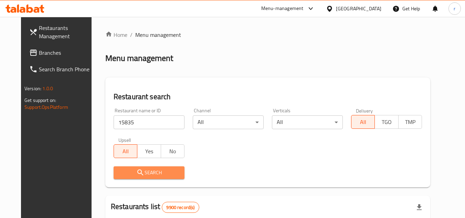
click at [137, 171] on icon "submit" at bounding box center [140, 172] width 6 height 6
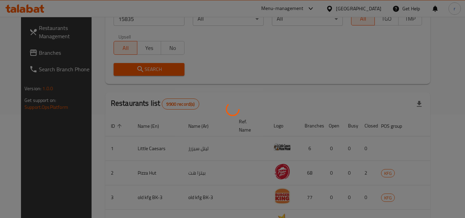
scroll to position [83, 0]
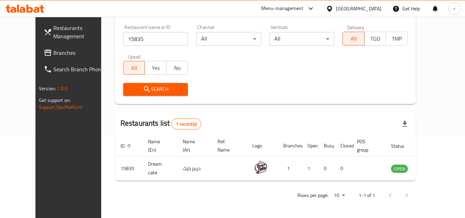
click at [332, 7] on icon at bounding box center [329, 9] width 5 height 6
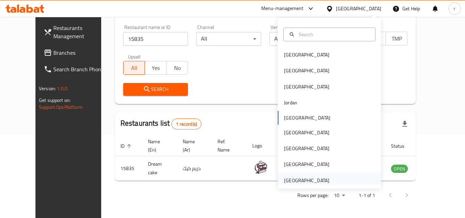
click at [288, 182] on div "[GEOGRAPHIC_DATA]" at bounding box center [306, 181] width 45 height 8
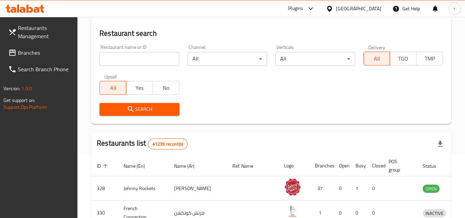
scroll to position [83, 0]
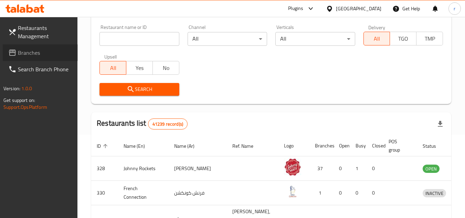
click at [32, 57] on span "Branches" at bounding box center [45, 53] width 54 height 8
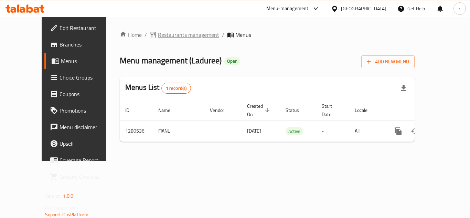
click at [161, 34] on span "Restaurants management" at bounding box center [188, 35] width 61 height 8
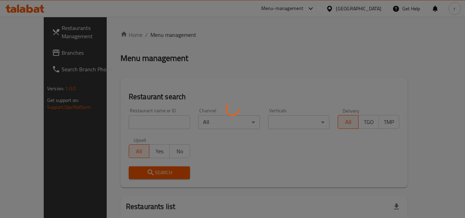
click at [135, 121] on div at bounding box center [232, 109] width 465 height 218
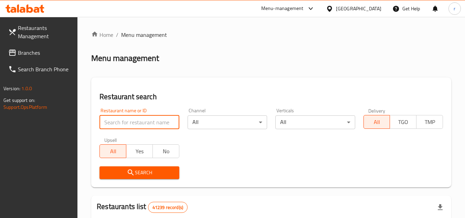
click at [135, 121] on input "search" at bounding box center [138, 122] width 79 height 14
paste input "693807"
type input "693807"
click at [115, 173] on span "Search" at bounding box center [139, 172] width 68 height 9
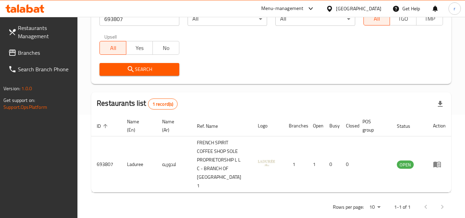
scroll to position [106, 0]
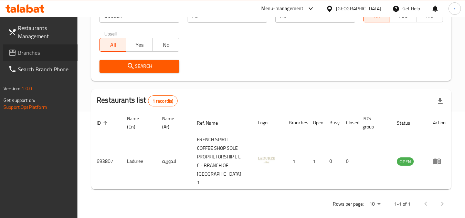
click at [34, 51] on span "Branches" at bounding box center [45, 53] width 54 height 8
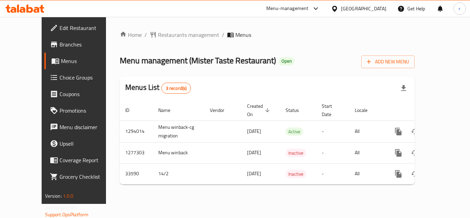
click at [158, 36] on span "Restaurants management" at bounding box center [188, 35] width 61 height 8
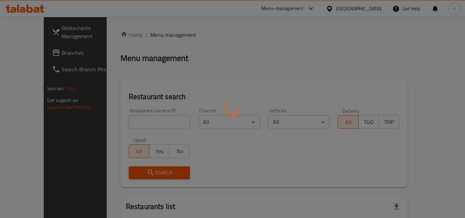
click at [134, 124] on div at bounding box center [232, 109] width 465 height 218
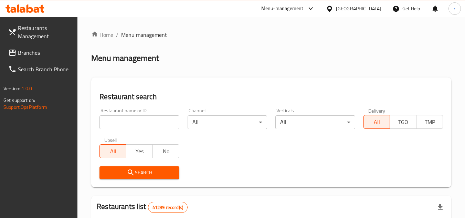
click at [134, 124] on input "search" at bounding box center [138, 122] width 79 height 14
paste input "17285"
type input "17285"
click at [128, 167] on button "Search" at bounding box center [138, 172] width 79 height 13
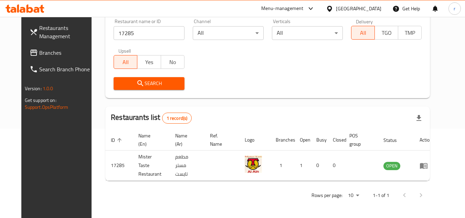
scroll to position [83, 0]
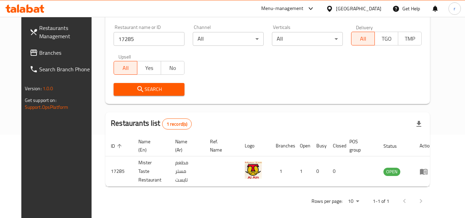
click at [39, 52] on span "Branches" at bounding box center [66, 53] width 54 height 8
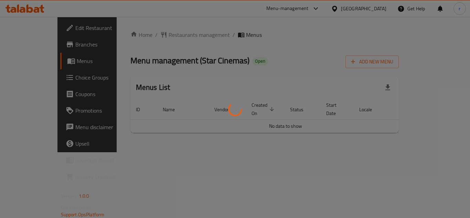
click at [172, 35] on div "Home / Restaurants management / Menus Menu management ( Star Cinemas ) Open Add…" at bounding box center [264, 85] width 269 height 108
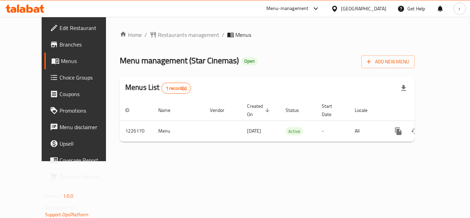
click at [172, 35] on span "Restaurants management" at bounding box center [188, 35] width 61 height 8
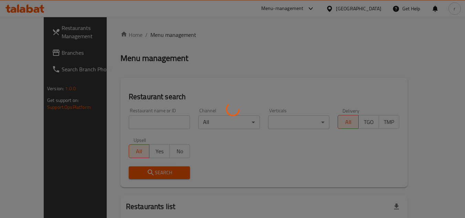
click at [145, 123] on div at bounding box center [232, 109] width 465 height 218
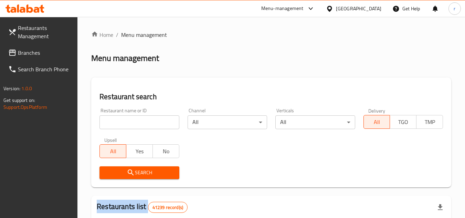
click at [145, 123] on div at bounding box center [232, 109] width 465 height 218
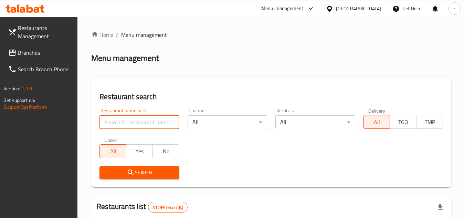
click at [145, 123] on input "search" at bounding box center [138, 122] width 79 height 14
paste input "675561"
type input "675561"
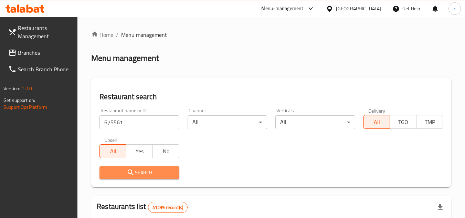
click at [135, 167] on button "Search" at bounding box center [138, 172] width 79 height 13
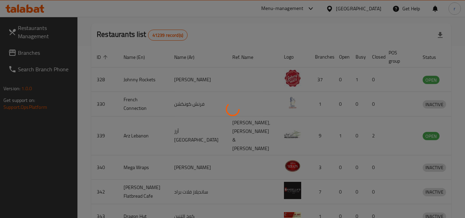
scroll to position [98, 0]
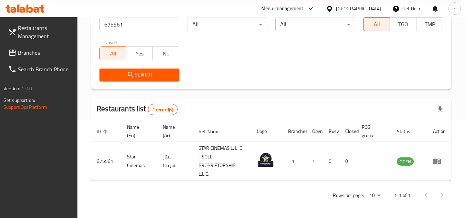
click at [374, 9] on div "[GEOGRAPHIC_DATA]" at bounding box center [358, 9] width 45 height 8
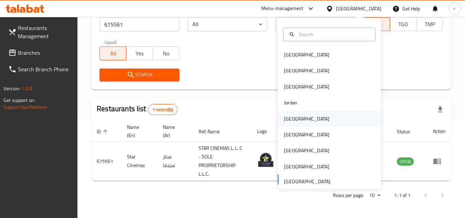
click at [296, 119] on div "[GEOGRAPHIC_DATA]" at bounding box center [306, 119] width 56 height 16
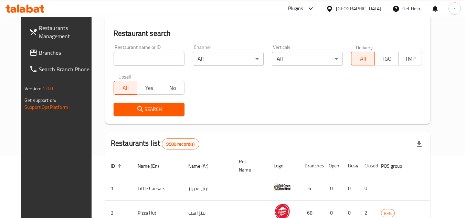
scroll to position [98, 0]
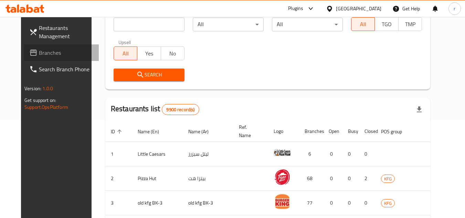
click at [39, 51] on span "Branches" at bounding box center [66, 53] width 54 height 8
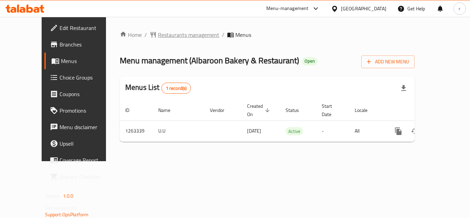
click at [171, 33] on span "Restaurants management" at bounding box center [188, 35] width 61 height 8
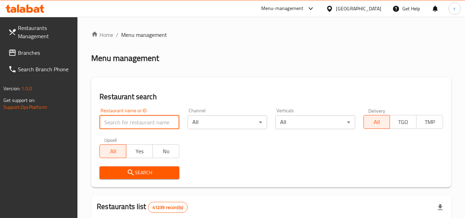
click at [143, 123] on input "search" at bounding box center [138, 122] width 79 height 14
paste input "685922"
type input "685922"
click at [126, 174] on span "Search" at bounding box center [139, 172] width 68 height 9
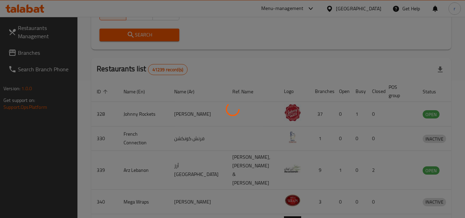
scroll to position [89, 0]
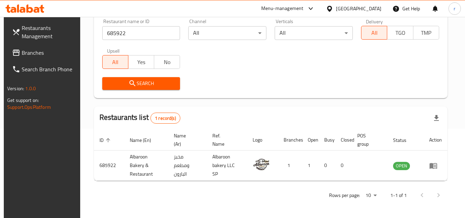
click at [25, 54] on span "Branches" at bounding box center [49, 53] width 54 height 8
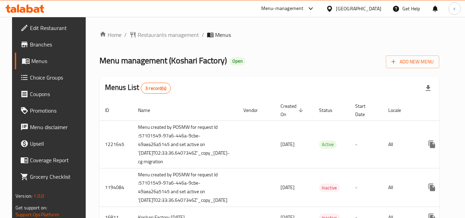
click at [172, 34] on span "Restaurants management" at bounding box center [168, 35] width 61 height 8
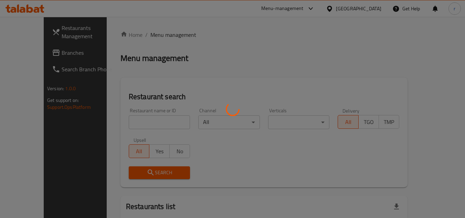
click at [137, 120] on div at bounding box center [232, 109] width 465 height 218
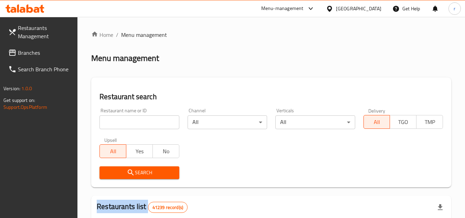
click at [137, 120] on div at bounding box center [232, 109] width 465 height 218
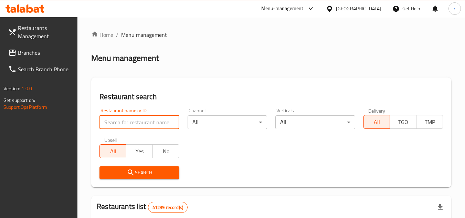
click at [137, 120] on input "search" at bounding box center [138, 122] width 79 height 14
paste input "3092"
type input "3092"
click at [128, 167] on button "Search" at bounding box center [138, 172] width 79 height 13
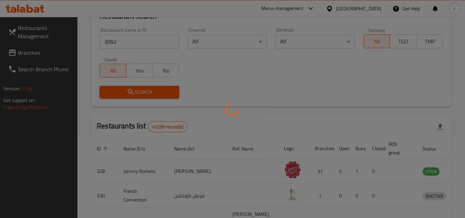
scroll to position [83, 0]
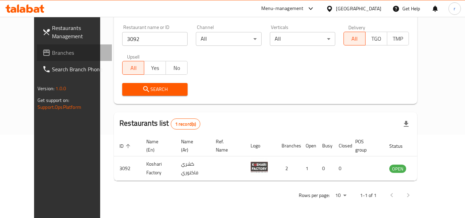
drag, startPoint x: 22, startPoint y: 49, endPoint x: 29, endPoint y: 47, distance: 6.4
click at [52, 49] on span "Branches" at bounding box center [79, 53] width 54 height 8
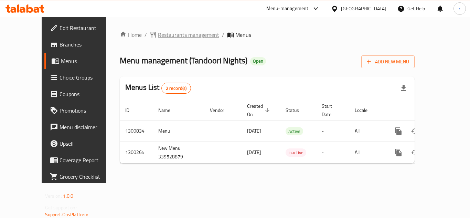
click at [158, 31] on span "Restaurants management" at bounding box center [188, 35] width 61 height 8
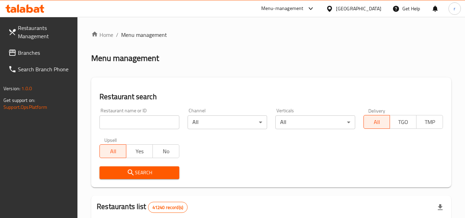
click at [143, 122] on div at bounding box center [232, 109] width 465 height 218
click at [143, 122] on input "search" at bounding box center [138, 122] width 79 height 14
paste input "701700"
type input "701700"
click at [132, 171] on icon "submit" at bounding box center [131, 172] width 8 height 8
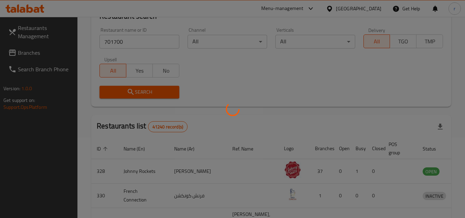
scroll to position [89, 0]
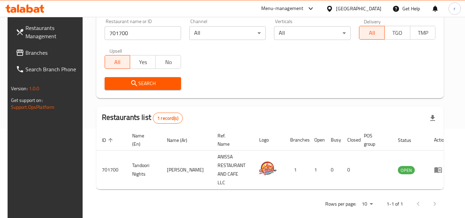
click at [368, 9] on div "[GEOGRAPHIC_DATA]" at bounding box center [358, 9] width 45 height 8
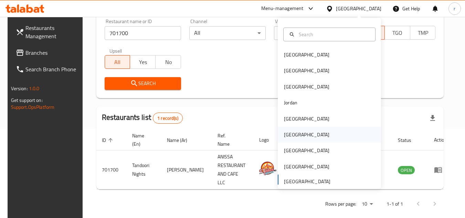
click at [293, 140] on div "[GEOGRAPHIC_DATA]" at bounding box center [306, 135] width 56 height 16
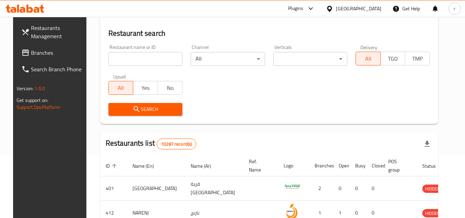
scroll to position [89, 0]
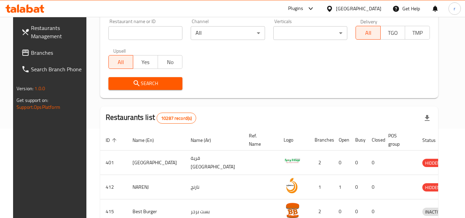
click at [31, 53] on span "Branches" at bounding box center [58, 53] width 54 height 8
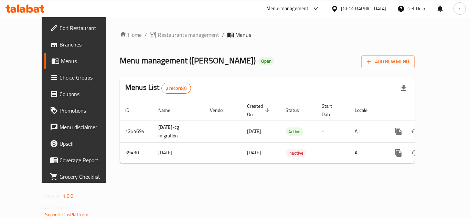
click at [158, 29] on div "Home / Restaurants management / Menus Menu management ( Dhiafat Al Buraimi ) Op…" at bounding box center [267, 100] width 322 height 166
click at [158, 39] on span "Restaurants management" at bounding box center [188, 35] width 61 height 8
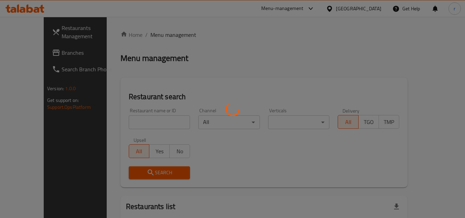
click at [144, 119] on div at bounding box center [232, 109] width 465 height 218
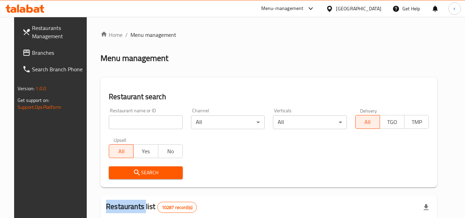
click at [144, 119] on div at bounding box center [232, 109] width 465 height 218
click at [144, 119] on input "search" at bounding box center [146, 122] width 74 height 14
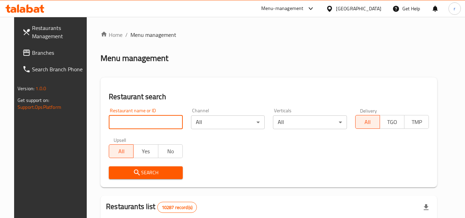
paste input "20574"
type input "20574"
click at [139, 168] on span "Search" at bounding box center [145, 172] width 63 height 9
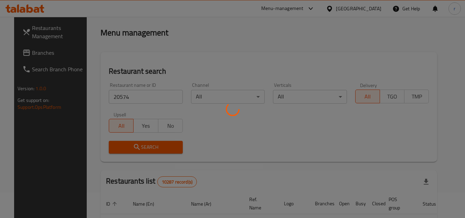
scroll to position [69, 0]
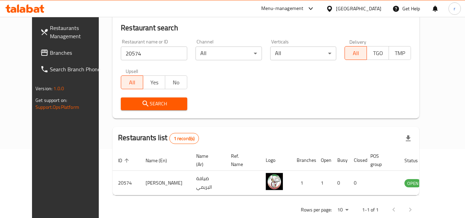
click at [336, 7] on div at bounding box center [331, 9] width 10 height 8
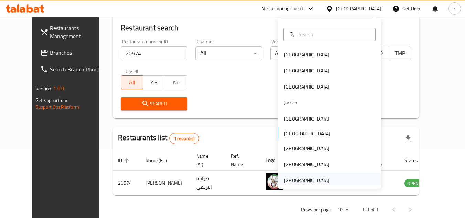
click at [309, 181] on div "[GEOGRAPHIC_DATA]" at bounding box center [306, 181] width 45 height 8
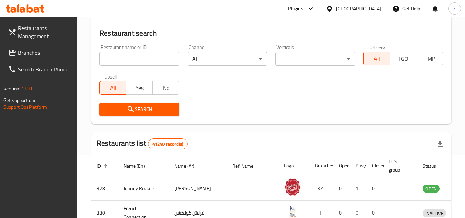
scroll to position [69, 0]
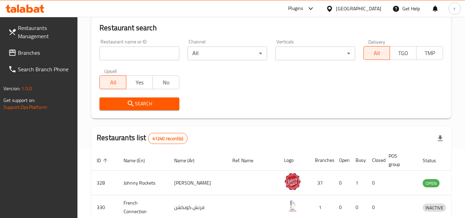
click at [17, 56] on span at bounding box center [13, 53] width 10 height 8
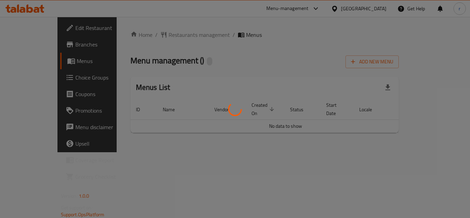
click at [164, 36] on div at bounding box center [235, 109] width 470 height 218
click at [167, 33] on div at bounding box center [235, 109] width 470 height 218
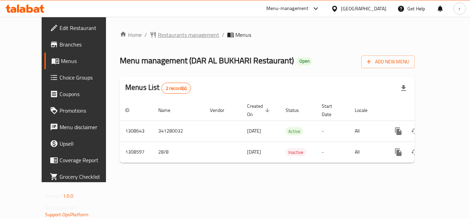
click at [158, 35] on span "Restaurants management" at bounding box center [188, 35] width 61 height 8
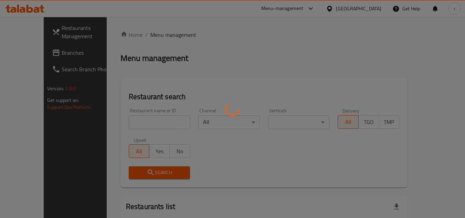
click at [142, 117] on div at bounding box center [232, 109] width 465 height 218
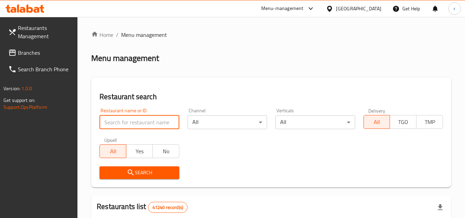
click at [141, 118] on input "search" at bounding box center [138, 122] width 79 height 14
paste input "704952"
type input "704952"
click at [123, 173] on span "Search" at bounding box center [139, 172] width 68 height 9
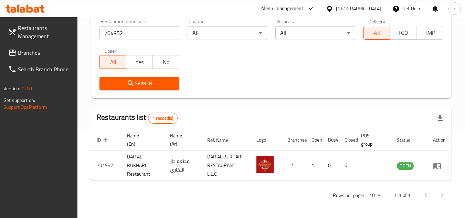
scroll to position [89, 0]
click at [369, 12] on div "[GEOGRAPHIC_DATA]" at bounding box center [358, 9] width 45 height 8
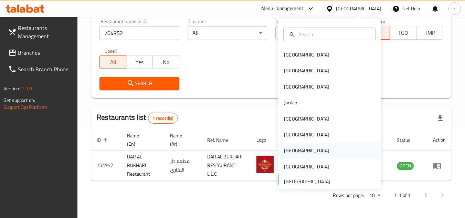
click at [284, 147] on div "[GEOGRAPHIC_DATA]" at bounding box center [306, 151] width 45 height 8
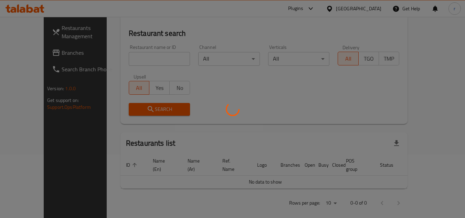
scroll to position [89, 0]
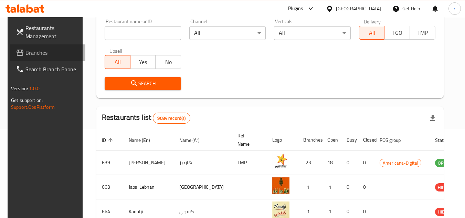
click at [41, 52] on span "Branches" at bounding box center [52, 53] width 54 height 8
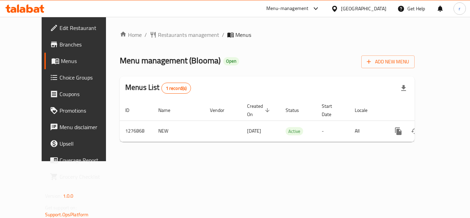
click at [168, 31] on span "Restaurants management" at bounding box center [188, 35] width 61 height 8
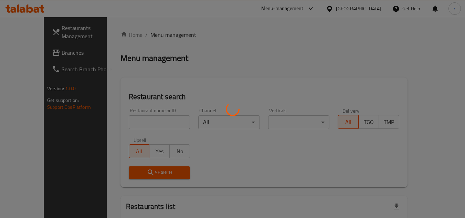
click at [141, 112] on div at bounding box center [232, 109] width 465 height 218
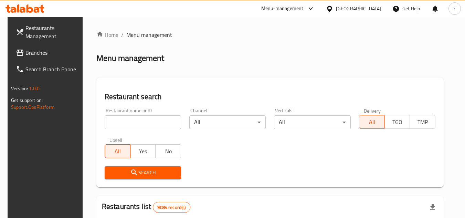
click at [135, 116] on div at bounding box center [232, 109] width 465 height 218
click at [134, 117] on input "search" at bounding box center [143, 122] width 76 height 14
paste input "692177"
type input "692177"
click at [125, 173] on span "Search" at bounding box center [142, 172] width 65 height 9
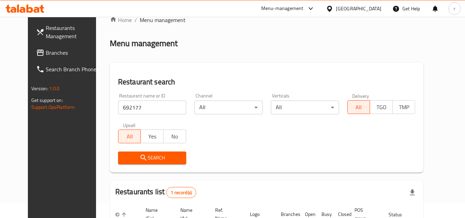
scroll to position [14, 0]
click at [333, 7] on icon at bounding box center [329, 8] width 7 height 7
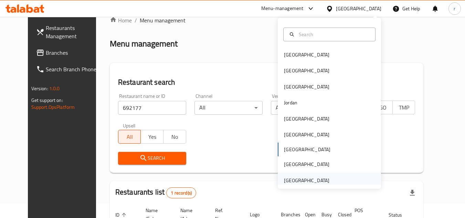
click at [301, 177] on div "[GEOGRAPHIC_DATA]" at bounding box center [306, 181] width 45 height 8
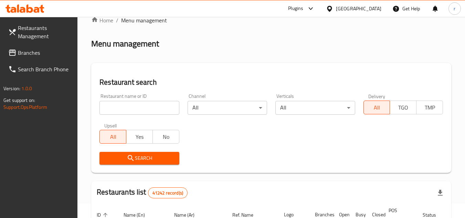
click at [32, 54] on span "Branches" at bounding box center [45, 53] width 54 height 8
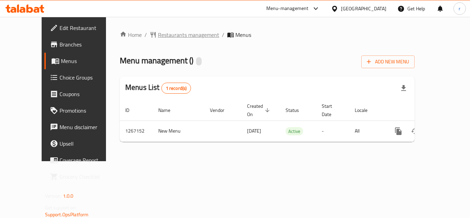
click at [163, 34] on span "Restaurants management" at bounding box center [188, 35] width 61 height 8
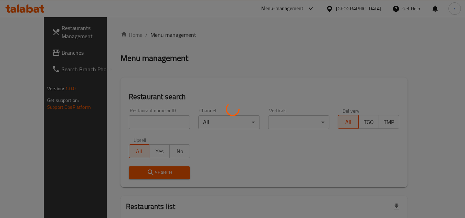
click at [143, 116] on div at bounding box center [232, 109] width 465 height 218
click at [141, 117] on div at bounding box center [232, 109] width 465 height 218
click at [134, 119] on div at bounding box center [232, 109] width 465 height 218
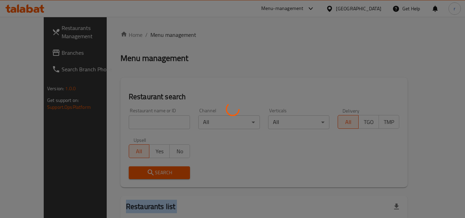
click at [134, 119] on div at bounding box center [232, 109] width 465 height 218
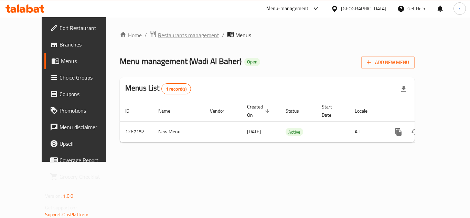
click at [161, 32] on span "Restaurants management" at bounding box center [188, 35] width 61 height 8
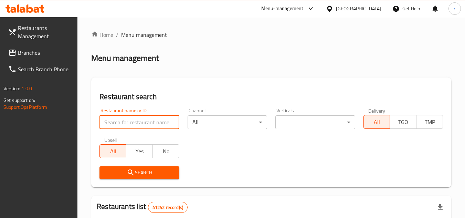
click at [126, 118] on input "search" at bounding box center [138, 122] width 79 height 14
paste input "687584"
type input "687584"
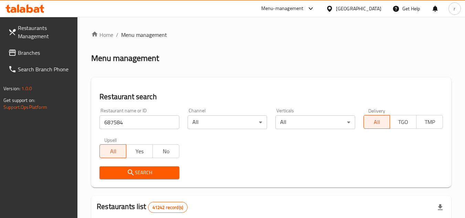
click at [125, 172] on span "Search" at bounding box center [139, 172] width 68 height 9
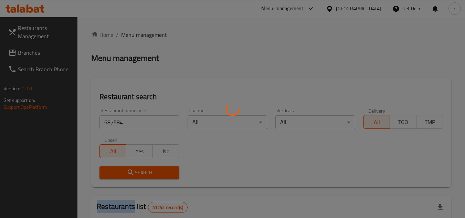
click at [125, 172] on div at bounding box center [232, 109] width 465 height 218
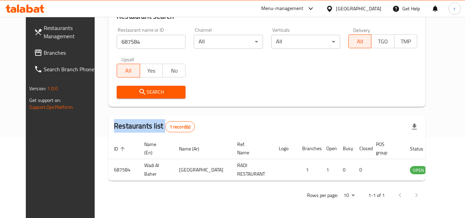
scroll to position [83, 0]
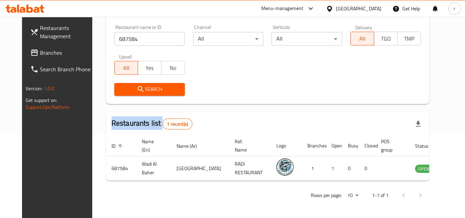
click at [40, 53] on span "Branches" at bounding box center [67, 53] width 54 height 8
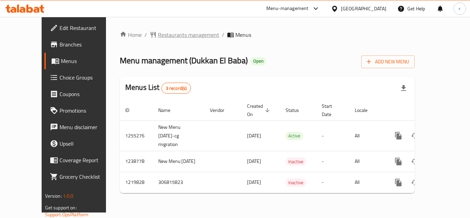
click at [162, 31] on span "Restaurants management" at bounding box center [188, 35] width 61 height 8
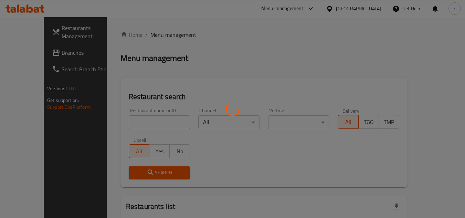
click at [159, 33] on div at bounding box center [232, 109] width 465 height 218
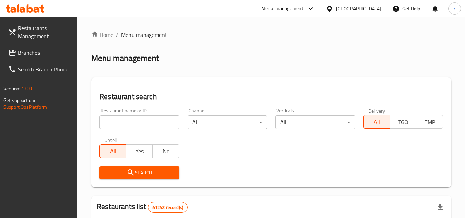
click at [114, 124] on div at bounding box center [232, 109] width 465 height 218
click at [116, 122] on input "search" at bounding box center [138, 122] width 79 height 14
paste input "664085"
type input "664085"
click at [112, 174] on span "Search" at bounding box center [139, 172] width 68 height 9
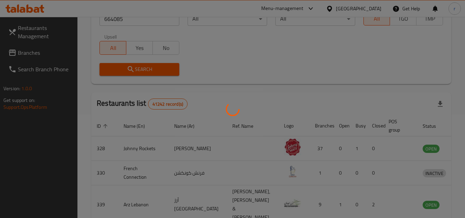
scroll to position [89, 0]
